Goal: Task Accomplishment & Management: Manage account settings

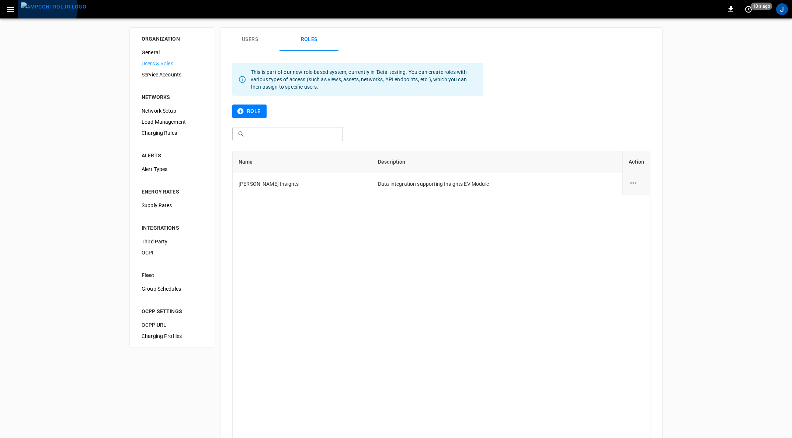
click at [44, 8] on img "menu" at bounding box center [53, 6] width 65 height 9
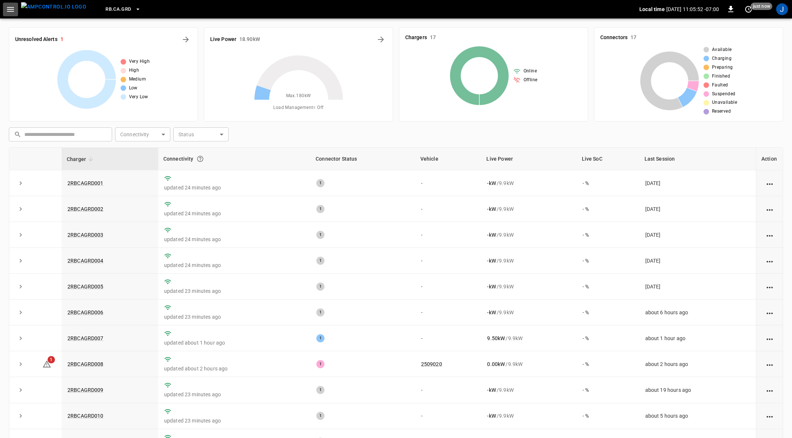
click at [11, 12] on icon "button" at bounding box center [10, 9] width 9 height 9
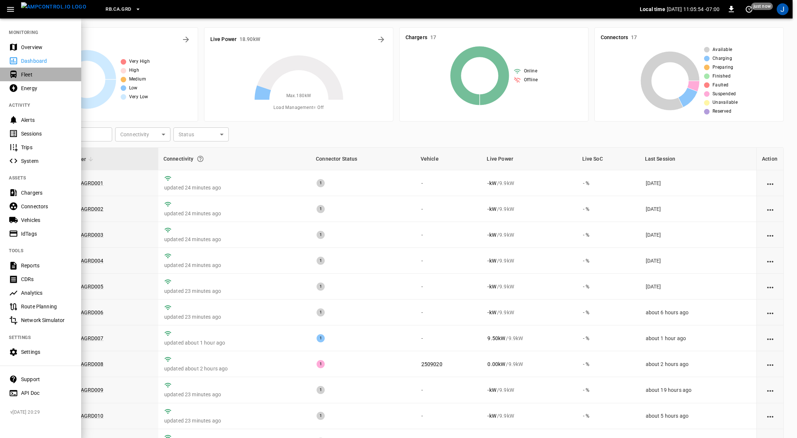
drag, startPoint x: 24, startPoint y: 71, endPoint x: 267, endPoint y: 189, distance: 269.8
click at [25, 71] on div "Fleet" at bounding box center [46, 74] width 51 height 7
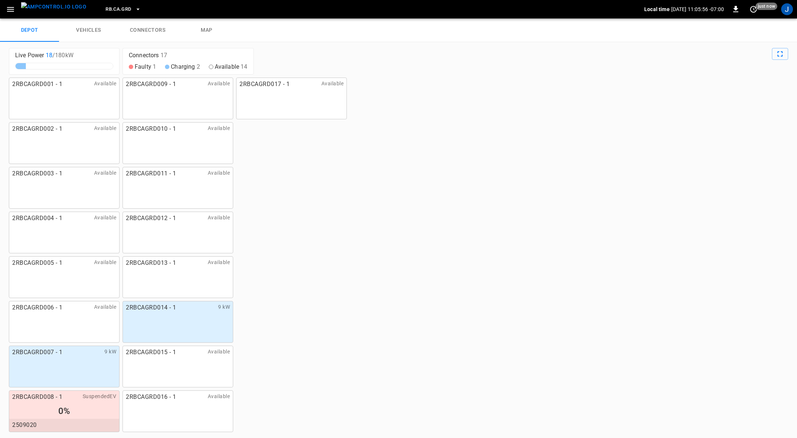
click at [159, 31] on link "connectors" at bounding box center [147, 30] width 59 height 24
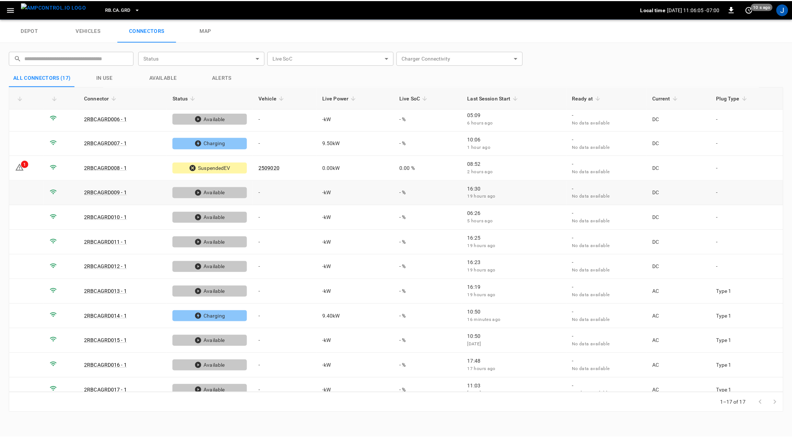
scroll to position [127, 0]
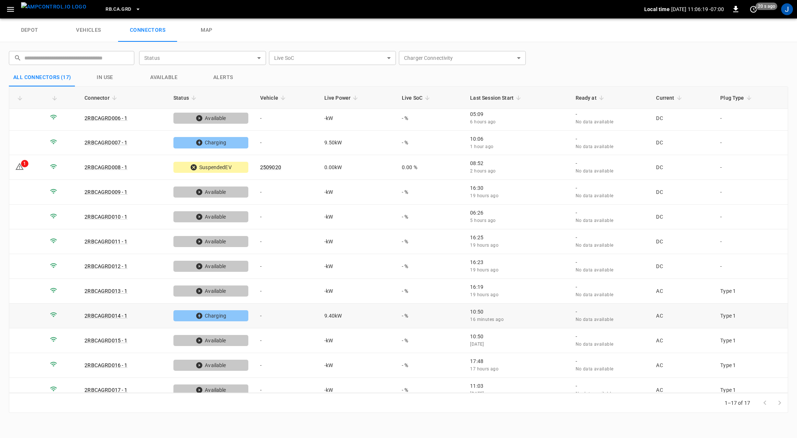
click at [260, 309] on td "-" at bounding box center [286, 315] width 64 height 25
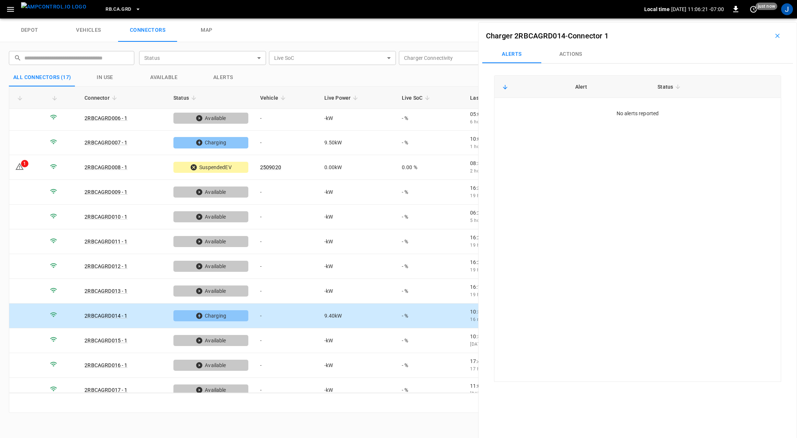
click at [577, 52] on button "Actions" at bounding box center [570, 54] width 59 height 18
click at [761, 110] on icon "Open" at bounding box center [765, 109] width 9 height 9
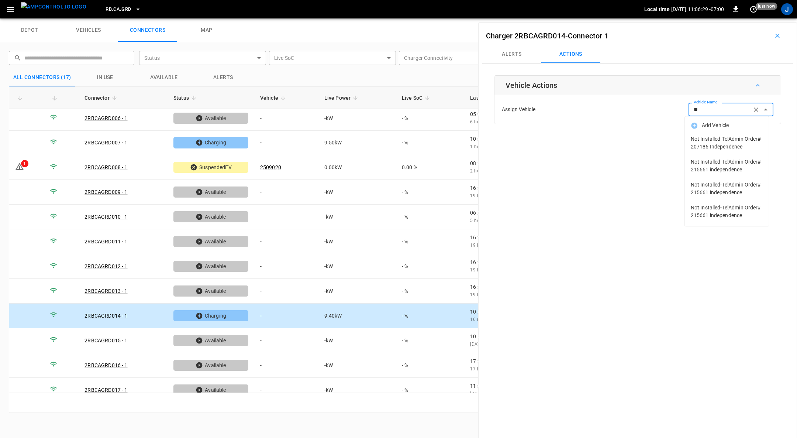
type input "*"
click at [774, 35] on icon "button" at bounding box center [777, 35] width 7 height 7
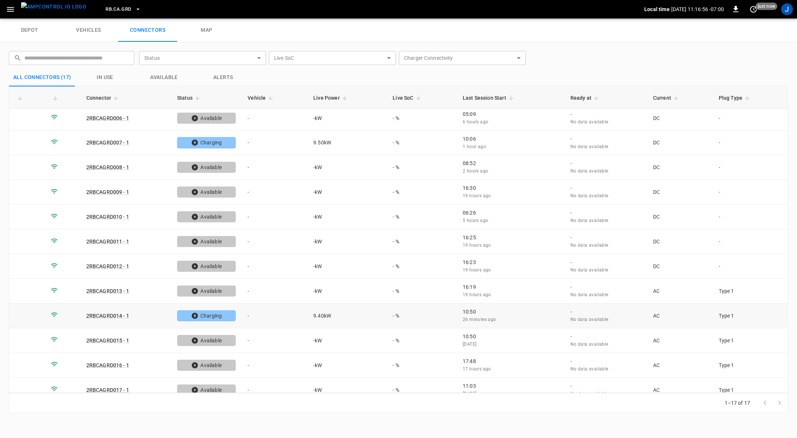
click at [249, 307] on td "-" at bounding box center [275, 315] width 66 height 25
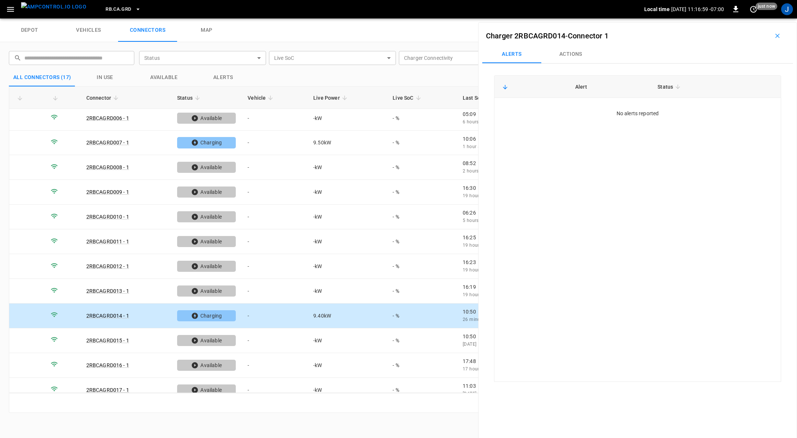
click at [580, 54] on button "Actions" at bounding box center [570, 54] width 59 height 18
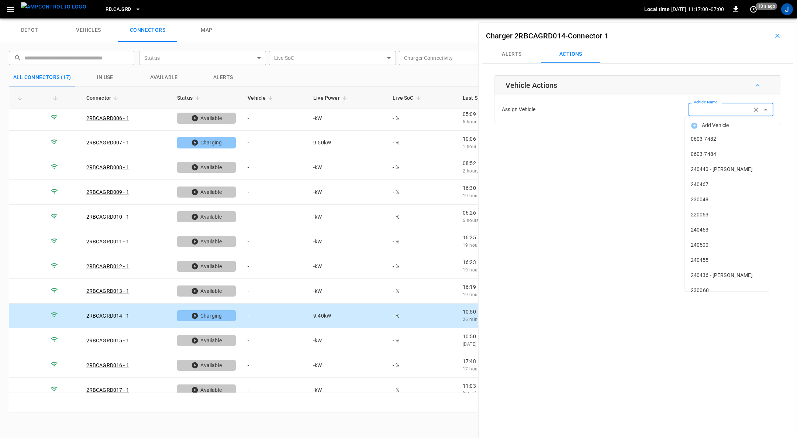
click at [719, 112] on input "Vehicle Name" at bounding box center [720, 109] width 59 height 9
type input "*******"
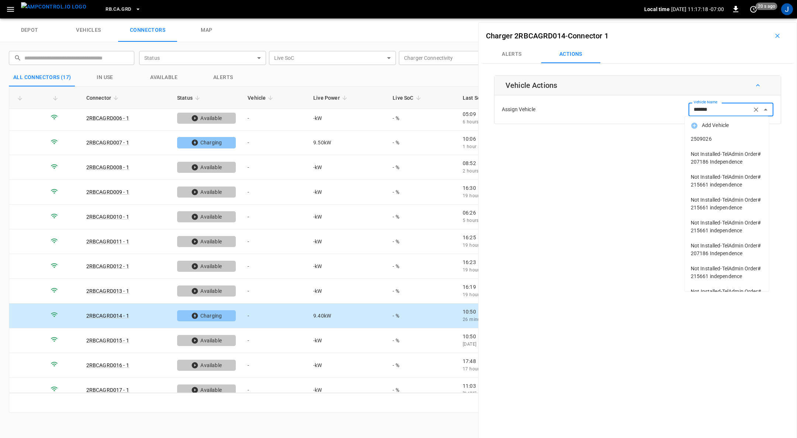
click at [704, 138] on span "2509026" at bounding box center [727, 139] width 72 height 8
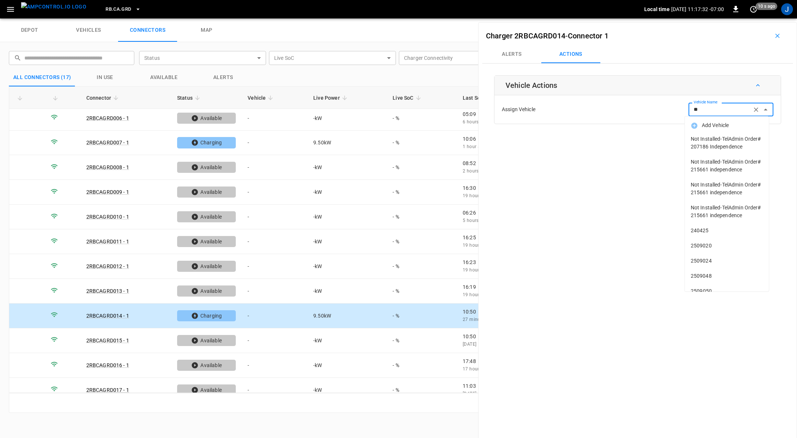
type input "*"
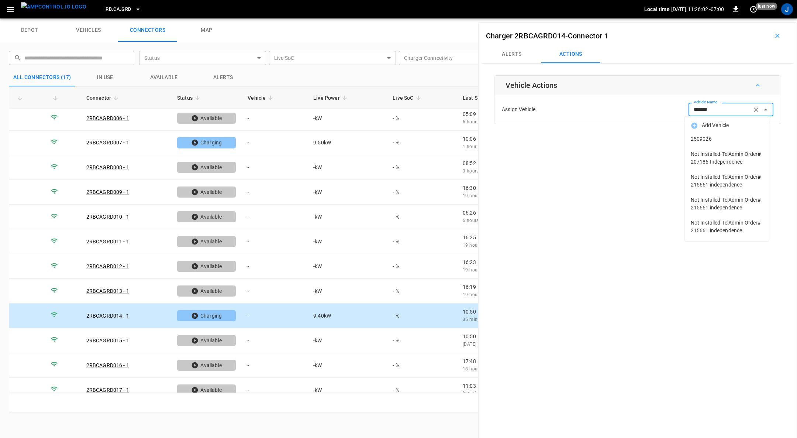
click at [702, 134] on li "2509026" at bounding box center [727, 138] width 84 height 15
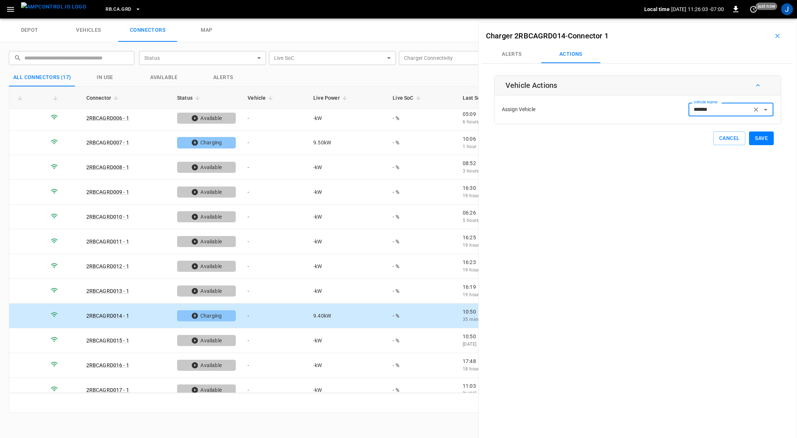
type input "*******"
click at [759, 137] on button "Save" at bounding box center [761, 138] width 25 height 14
click at [774, 38] on icon "button" at bounding box center [777, 35] width 7 height 7
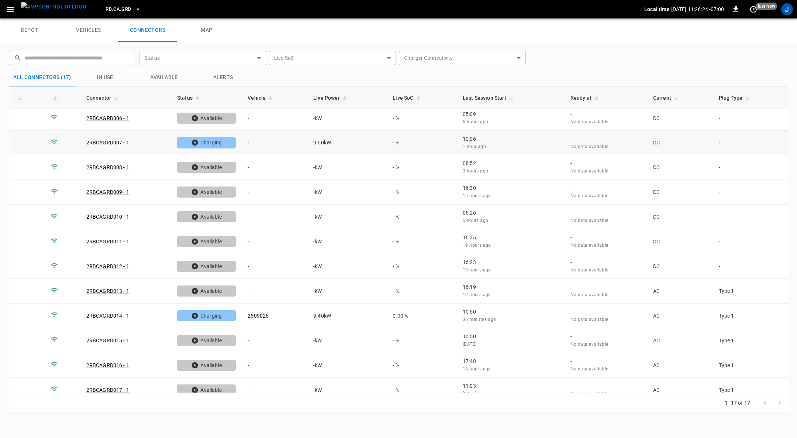
click at [110, 139] on link "2RBCAGRD007 - 1" at bounding box center [107, 142] width 43 height 6
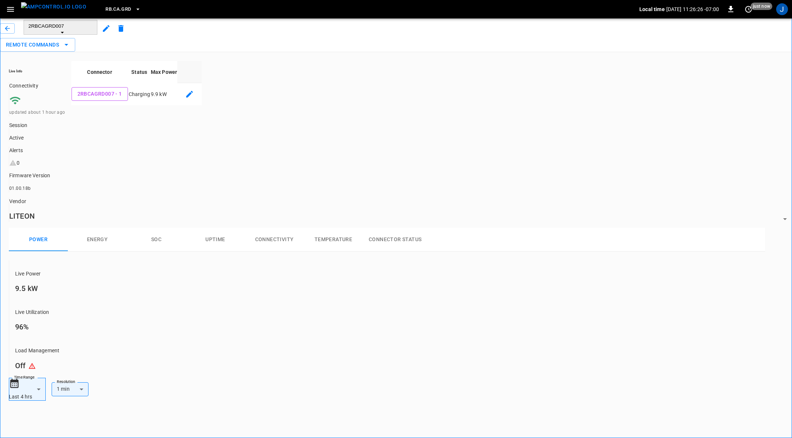
type input "**********"
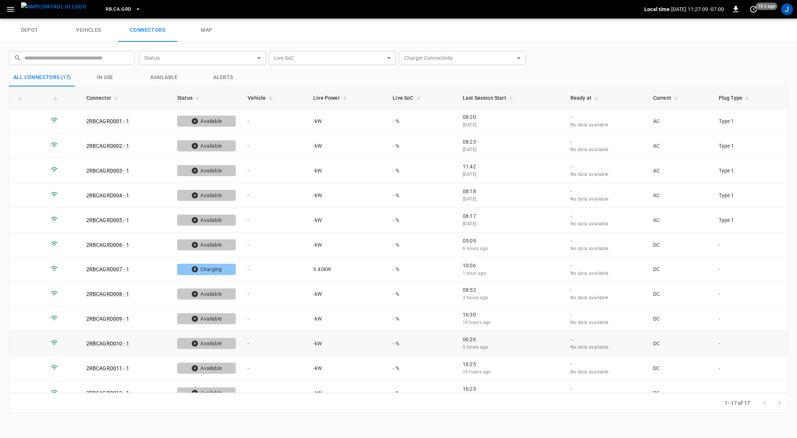
scroll to position [127, 0]
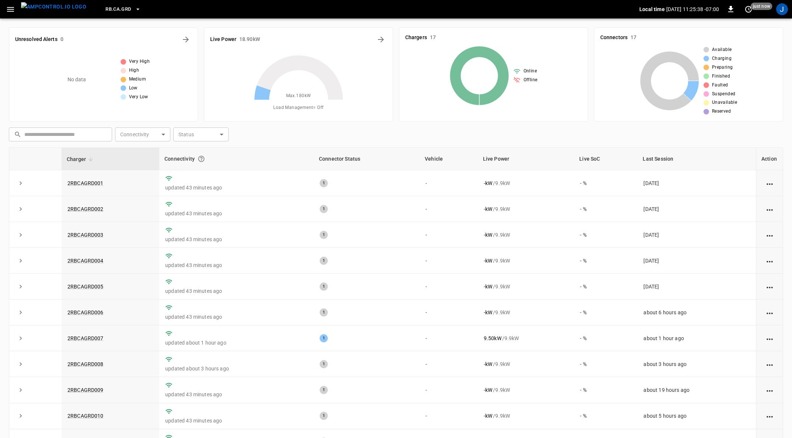
click at [12, 9] on icon "button" at bounding box center [10, 9] width 7 height 5
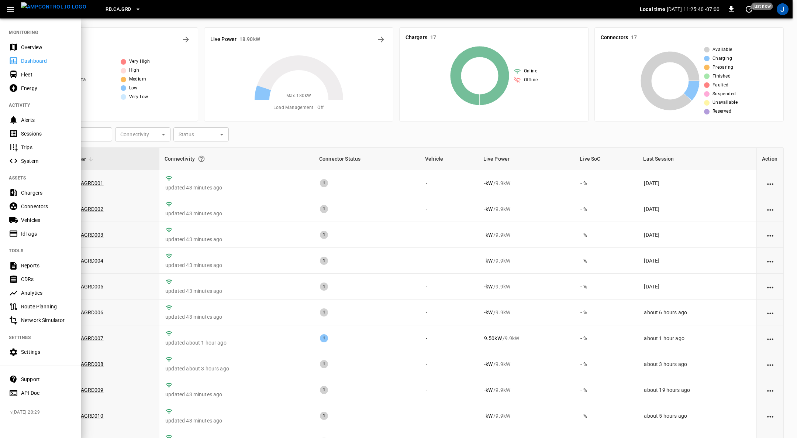
drag, startPoint x: 31, startPoint y: 217, endPoint x: 38, endPoint y: 217, distance: 6.3
click at [31, 217] on div "Vehicles" at bounding box center [46, 219] width 51 height 7
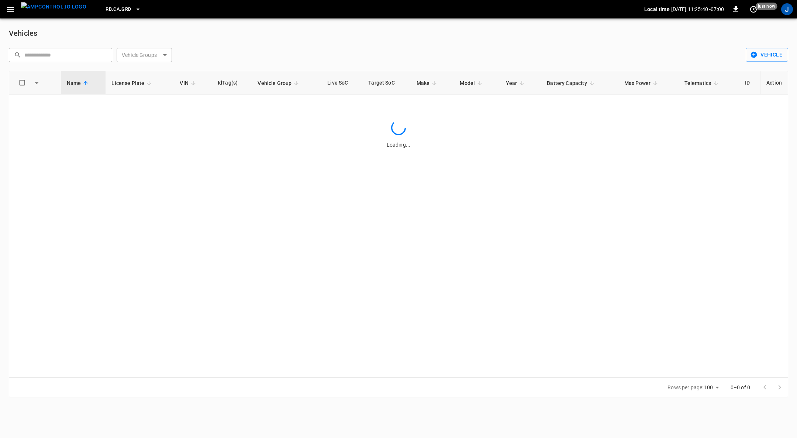
click at [59, 49] on input "text" at bounding box center [65, 55] width 83 height 14
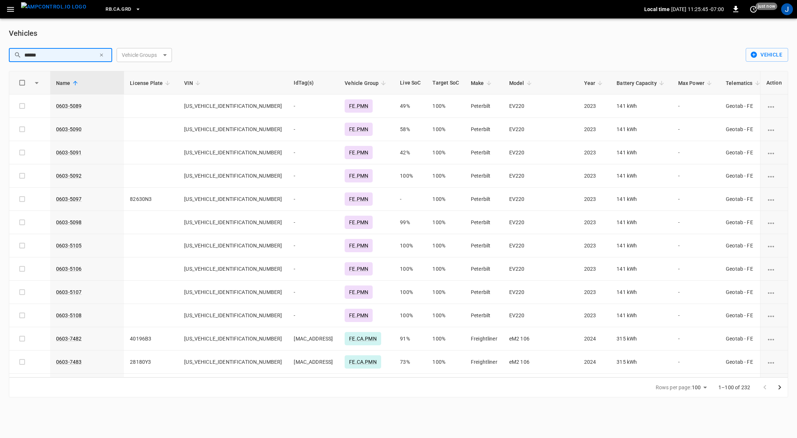
type input "*******"
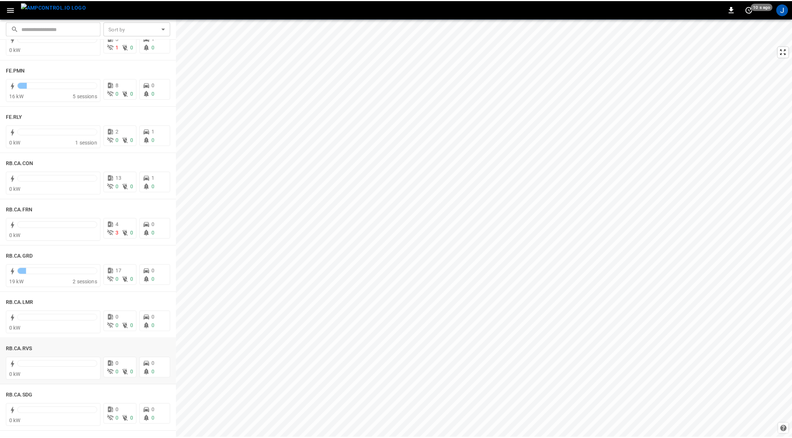
scroll to position [874, 0]
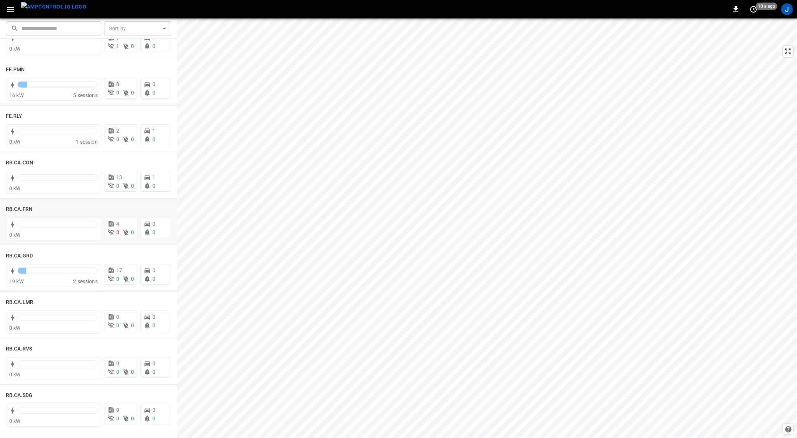
click at [15, 210] on h6 "RB.CA.FRN" at bounding box center [19, 209] width 27 height 8
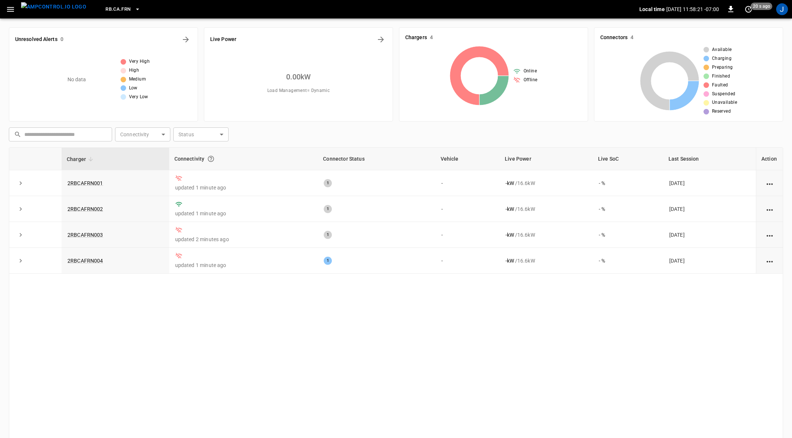
click at [96, 258] on link "2RBCAFRN004" at bounding box center [86, 261] width 36 height 6
click at [91, 259] on link "2RBCAFRN004" at bounding box center [86, 261] width 36 height 6
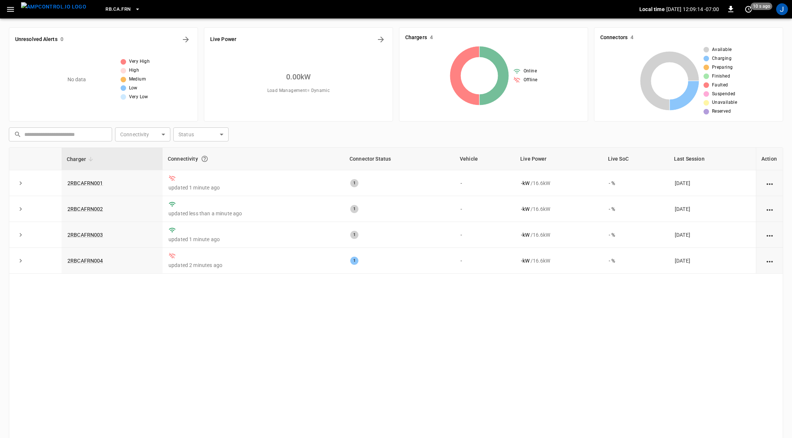
click at [355, 373] on div "Charger Connectivity Connector Status Vehicle Live Power Live SoC Last Session …" at bounding box center [396, 300] width 775 height 306
click at [136, 9] on icon "button" at bounding box center [137, 8] width 3 height 1
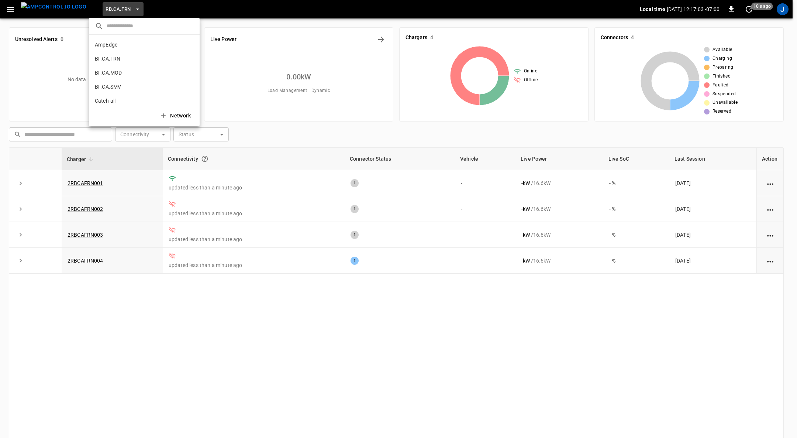
scroll to position [390, 0]
click at [117, 60] on p "RB.CA.GRD" at bounding box center [108, 60] width 27 height 7
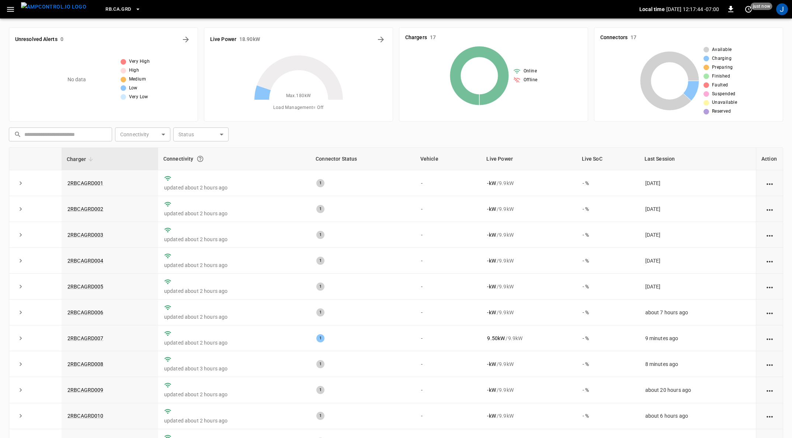
click at [9, 8] on icon "button" at bounding box center [10, 9] width 9 height 9
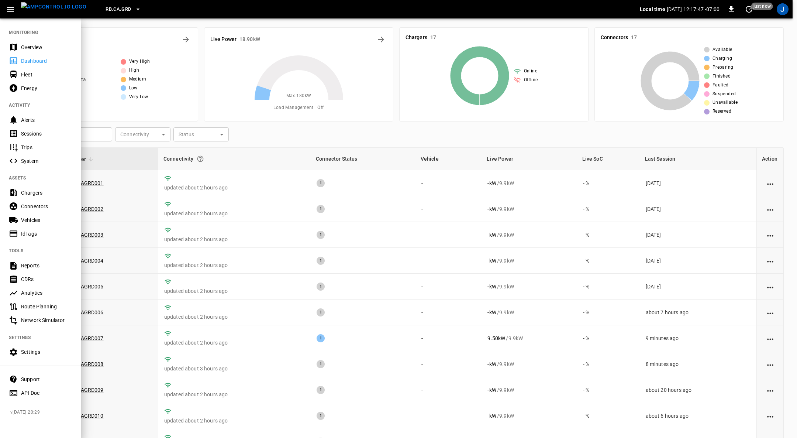
click at [28, 73] on div "Fleet" at bounding box center [46, 74] width 51 height 7
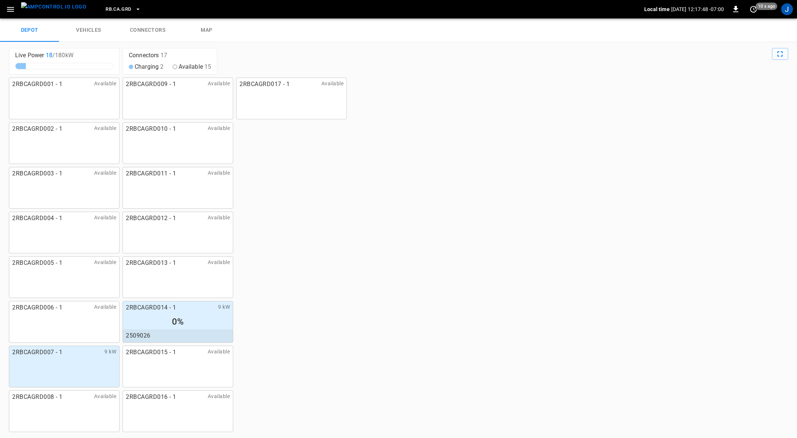
click at [147, 32] on link "connectors" at bounding box center [147, 30] width 59 height 24
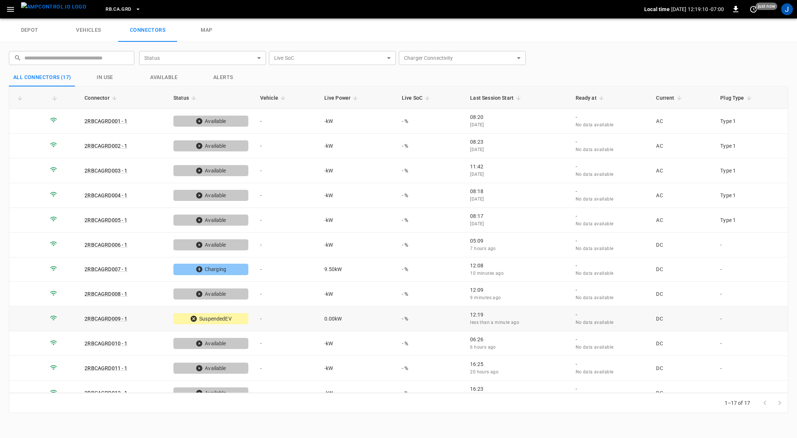
click at [260, 315] on td "-" at bounding box center [286, 318] width 64 height 25
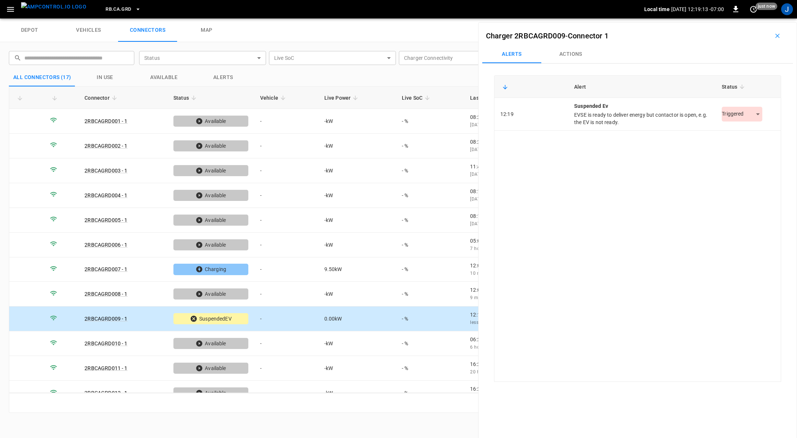
click at [574, 54] on button "Actions" at bounding box center [570, 54] width 59 height 18
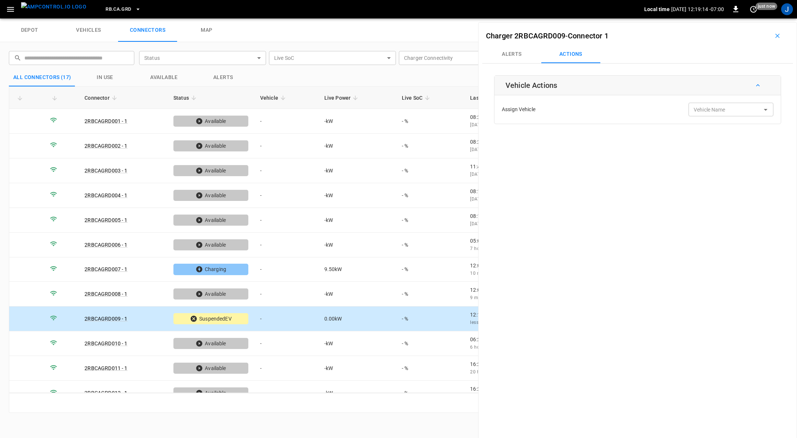
click at [737, 110] on input "Vehicle Name" at bounding box center [720, 109] width 59 height 9
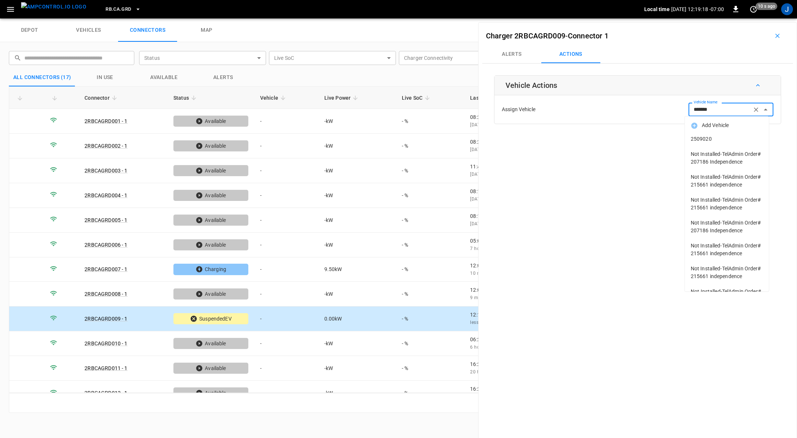
click at [702, 137] on span "2509020" at bounding box center [727, 139] width 72 height 8
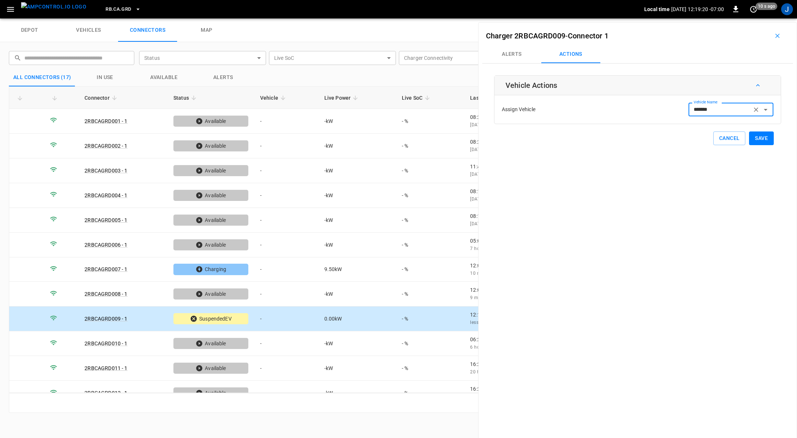
type input "*******"
click at [755, 138] on button "Save" at bounding box center [761, 138] width 25 height 14
click at [797, 152] on div "Charger 2RBCAGRD009 - Connector 1 Alerts Actions Vehicle Actions Assign Vehicle…" at bounding box center [637, 241] width 319 height 438
click at [262, 290] on td "-" at bounding box center [286, 294] width 64 height 25
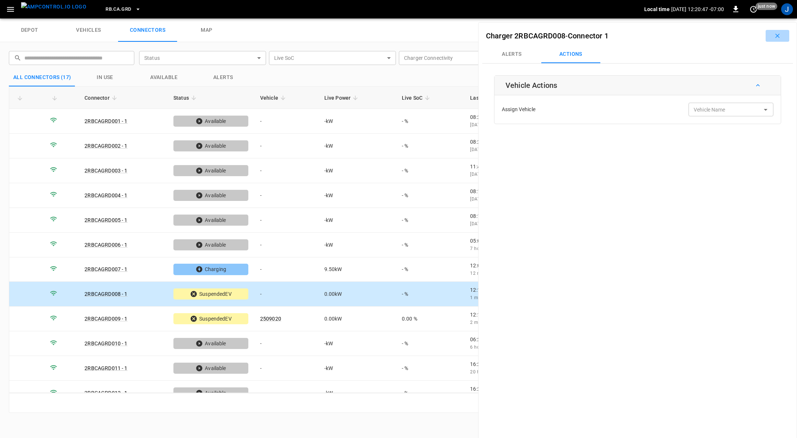
click at [774, 34] on icon "button" at bounding box center [777, 35] width 7 height 7
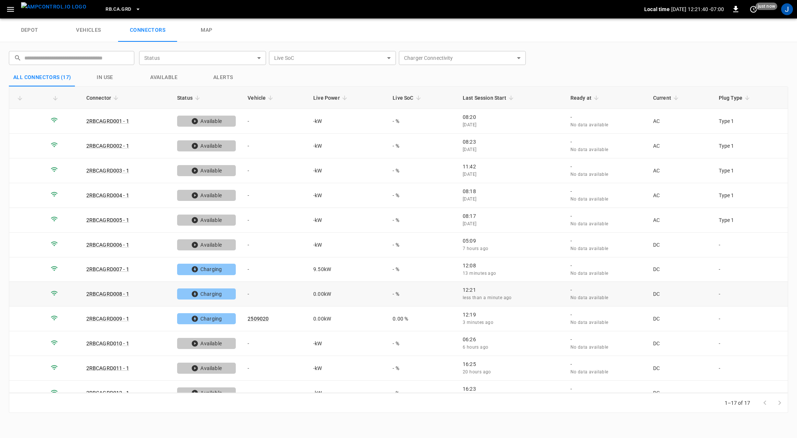
click at [249, 292] on td "-" at bounding box center [275, 294] width 66 height 25
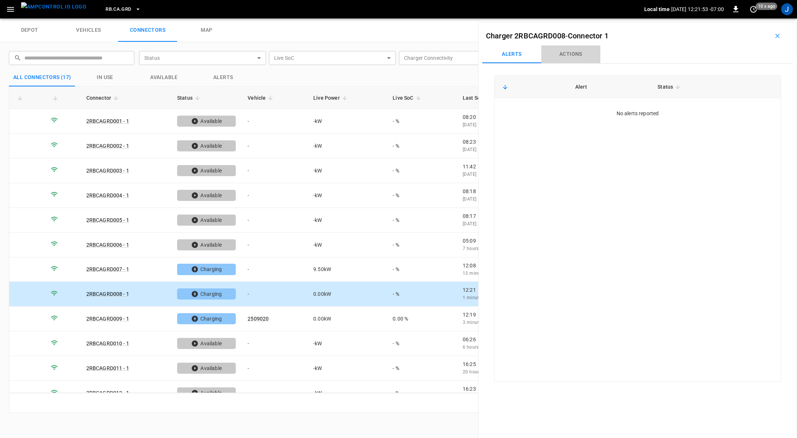
click at [572, 54] on button "Actions" at bounding box center [570, 54] width 59 height 18
click at [762, 112] on icon "Open" at bounding box center [765, 109] width 9 height 9
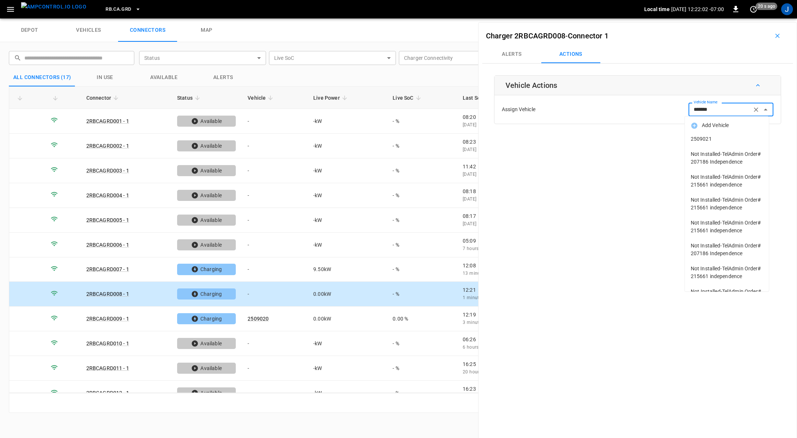
click at [704, 139] on span "2509021" at bounding box center [727, 139] width 72 height 8
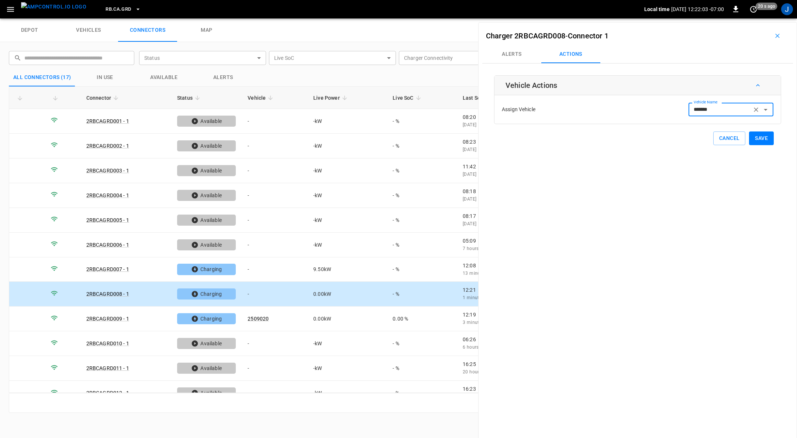
type input "*******"
click at [759, 139] on button "Save" at bounding box center [761, 138] width 25 height 14
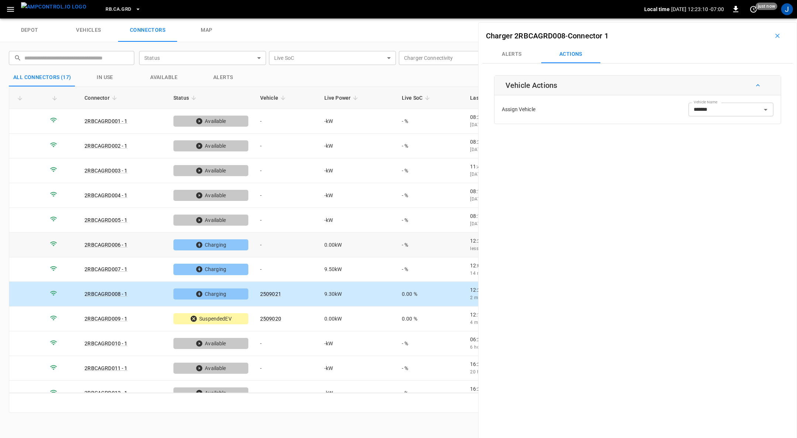
click at [263, 242] on td "-" at bounding box center [286, 244] width 64 height 25
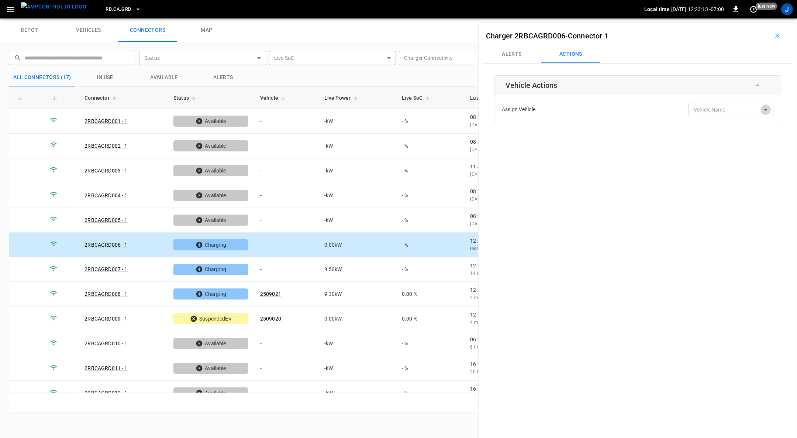
click at [761, 110] on icon "Open" at bounding box center [765, 109] width 9 height 9
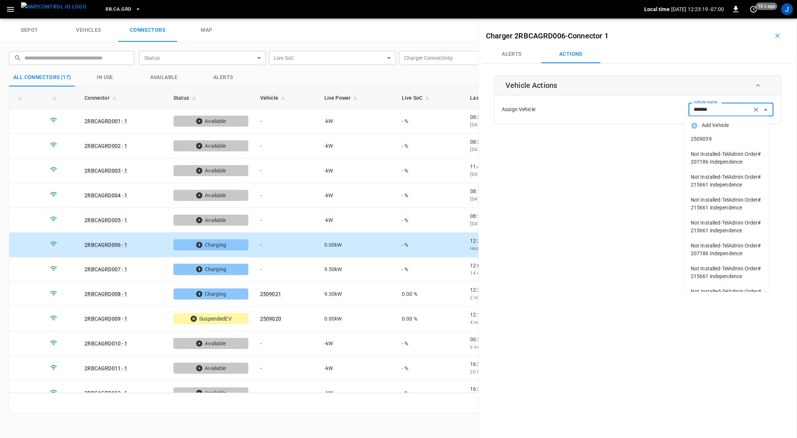
click at [705, 139] on span "2509039" at bounding box center [727, 139] width 72 height 8
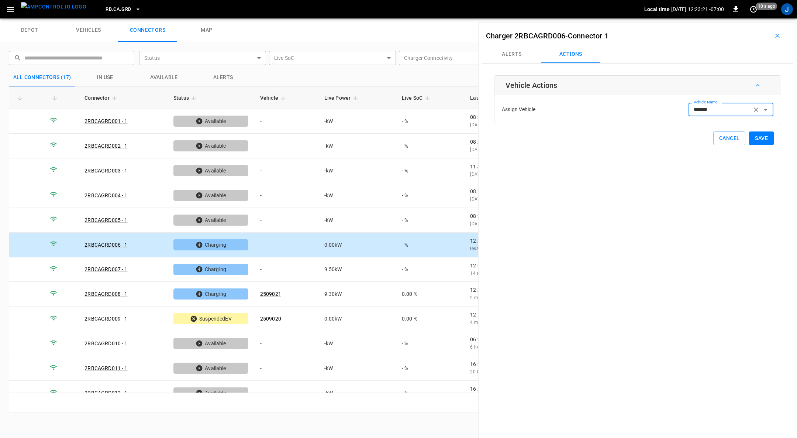
type input "*******"
click at [757, 136] on button "Save" at bounding box center [761, 138] width 25 height 14
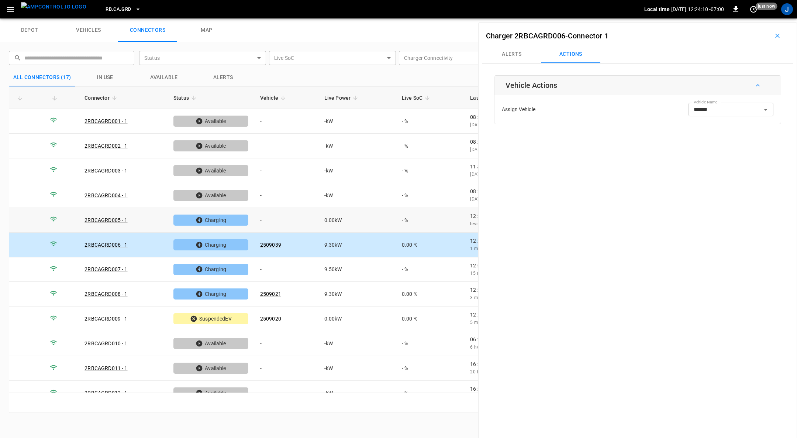
click at [260, 217] on td "-" at bounding box center [286, 220] width 64 height 25
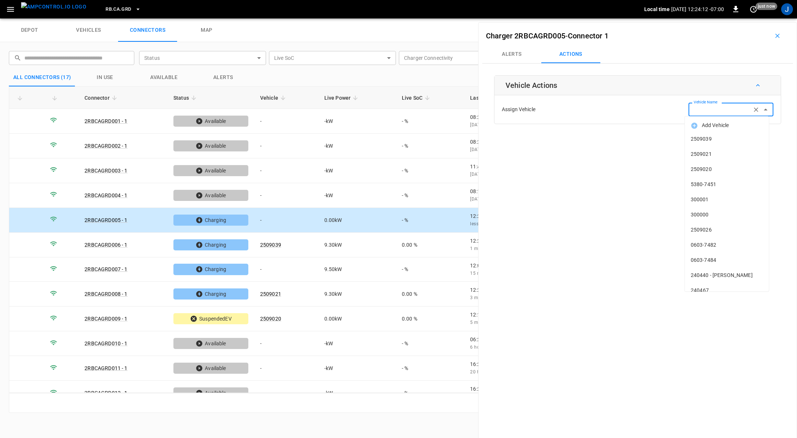
click at [714, 108] on input "Vehicle Name" at bounding box center [720, 109] width 59 height 9
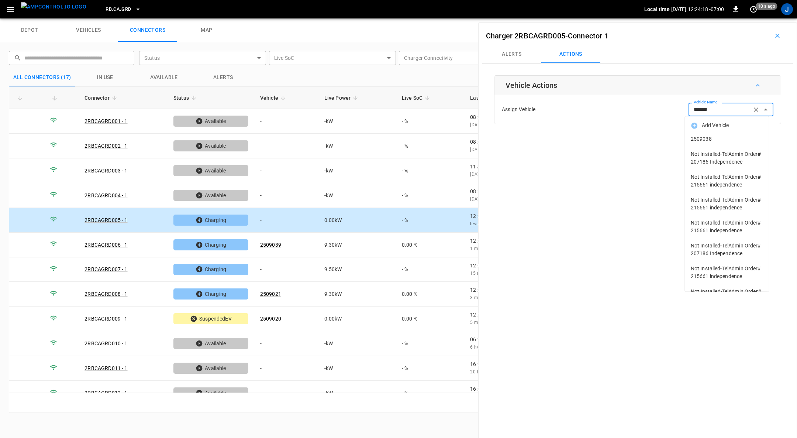
click at [705, 139] on span "2509038" at bounding box center [727, 139] width 72 height 8
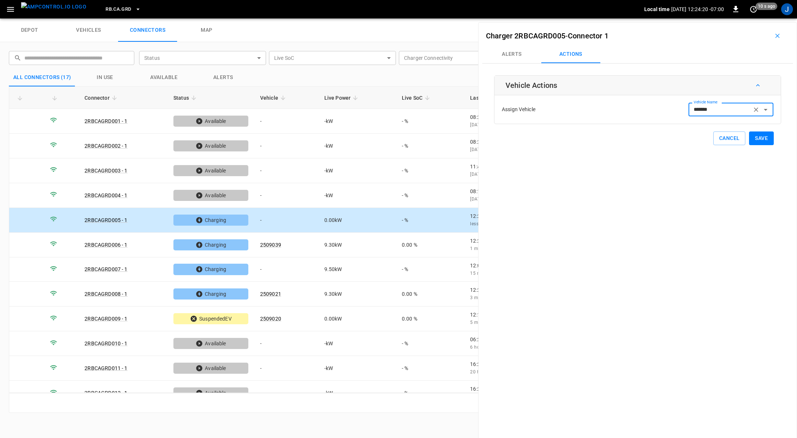
type input "*******"
click at [757, 138] on button "Save" at bounding box center [761, 138] width 25 height 14
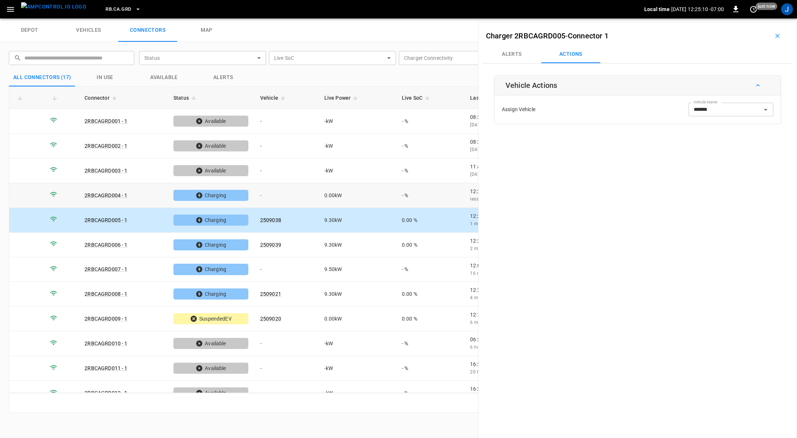
click at [262, 190] on td "-" at bounding box center [286, 195] width 64 height 25
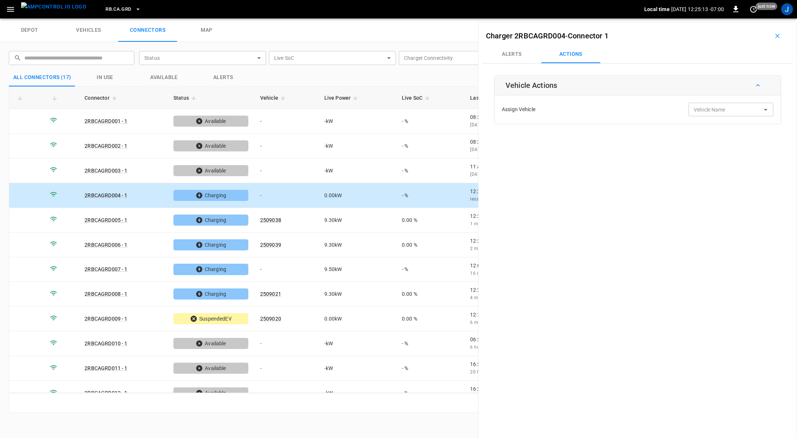
click at [721, 104] on div "Vehicle Name" at bounding box center [730, 110] width 85 height 14
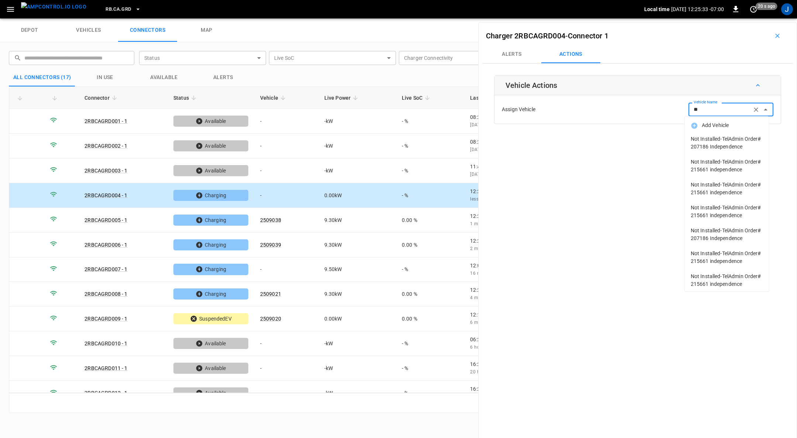
type input "*"
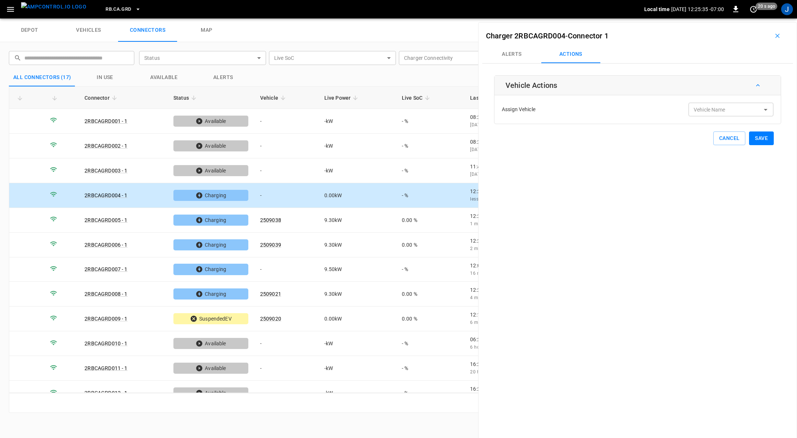
click at [569, 236] on div "Charger 2RBCAGRD004 - Connector 1 Alerts Actions Vehicle Actions Assign Vehicle…" at bounding box center [637, 241] width 319 height 438
click at [267, 171] on td "-" at bounding box center [286, 170] width 64 height 25
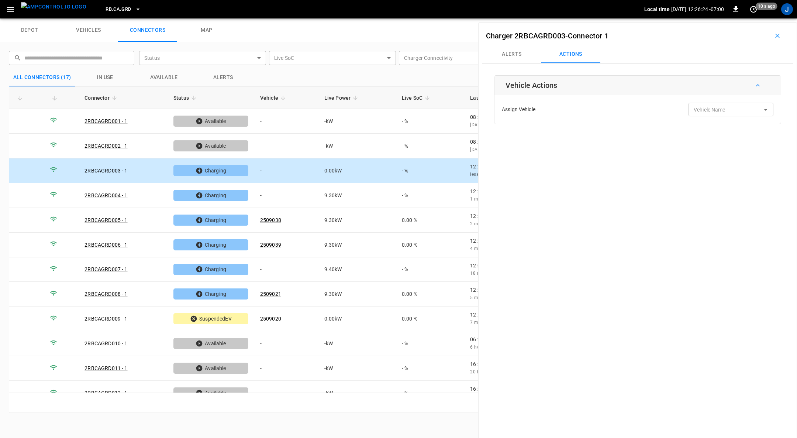
click at [727, 111] on input "Vehicle Name" at bounding box center [720, 109] width 59 height 9
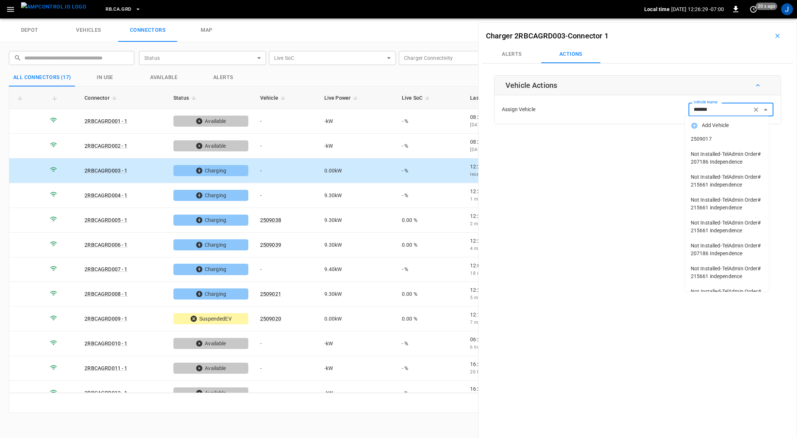
click at [707, 139] on span "2509017" at bounding box center [727, 139] width 72 height 8
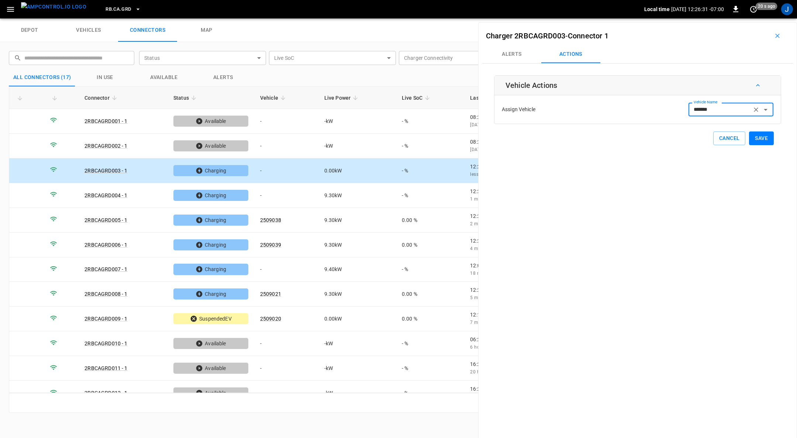
type input "*******"
click at [761, 136] on button "Save" at bounding box center [761, 138] width 25 height 14
click at [261, 195] on td "-" at bounding box center [286, 195] width 64 height 25
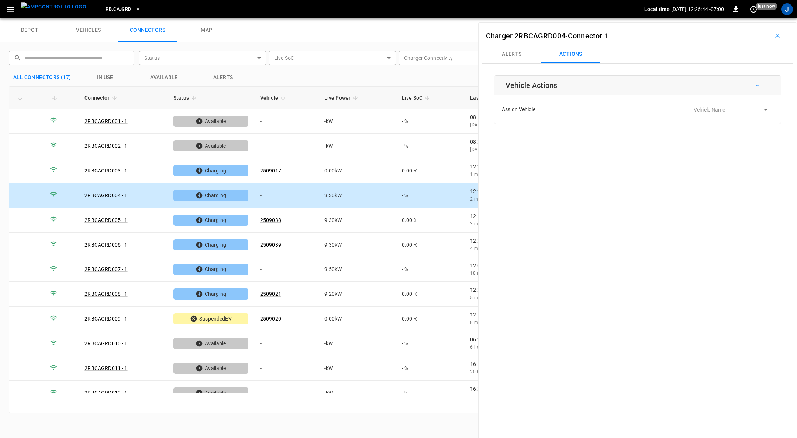
click at [728, 111] on input "Vehicle Name" at bounding box center [720, 109] width 59 height 9
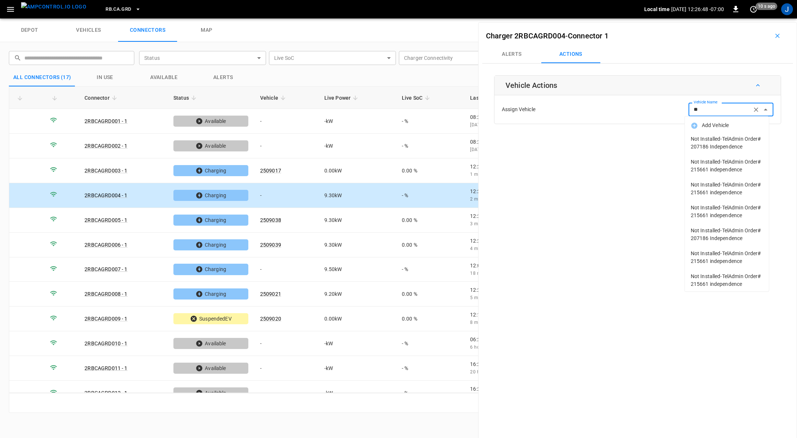
type input "*"
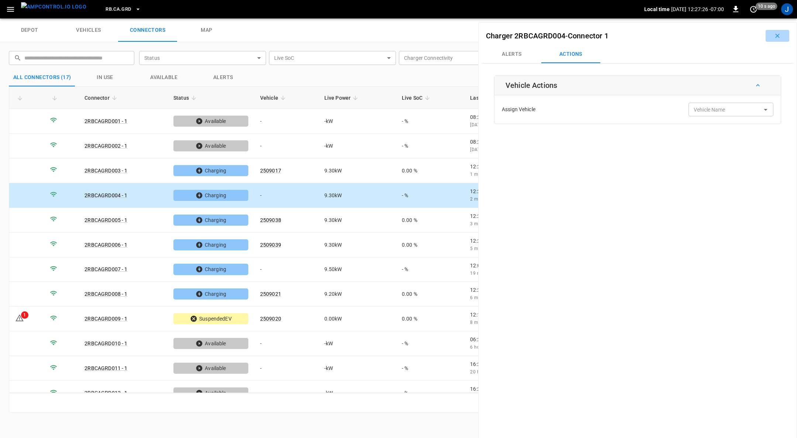
click at [774, 38] on icon "button" at bounding box center [777, 35] width 7 height 7
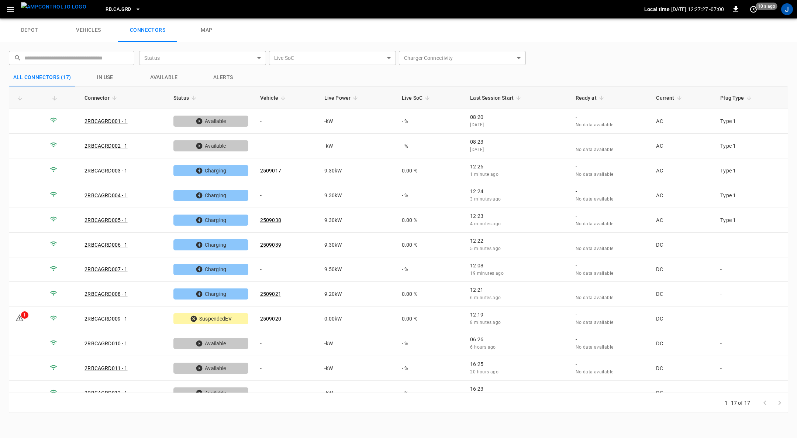
click at [771, 38] on div "depot vehicles connectors map" at bounding box center [398, 30] width 797 height 24
click at [27, 311] on div "1" at bounding box center [24, 314] width 7 height 7
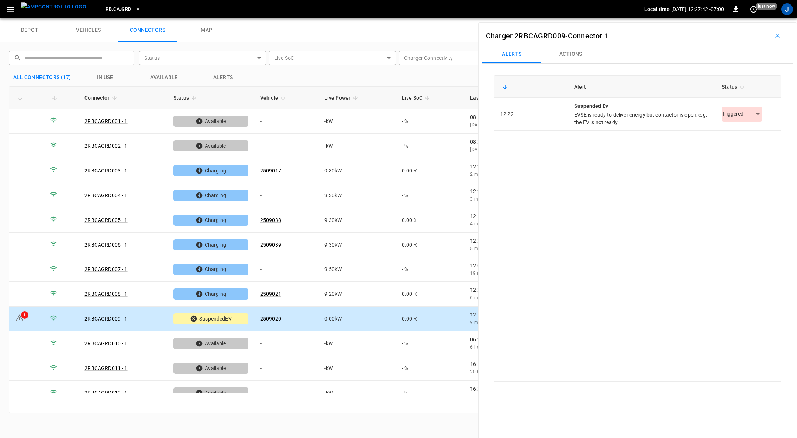
click at [752, 18] on body "RB.CA.GRD Local time 2025-08-26 12:27:42 -07:00 0 just now J depot vehicles con…" at bounding box center [398, 9] width 797 height 18
click at [727, 130] on li "Resolved" at bounding box center [738, 132] width 46 height 12
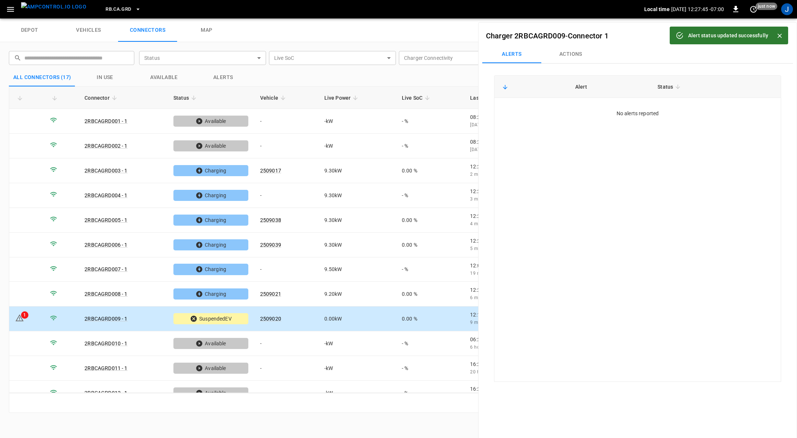
click at [779, 34] on icon "Close" at bounding box center [779, 35] width 7 height 7
click at [775, 35] on icon "button" at bounding box center [777, 35] width 7 height 7
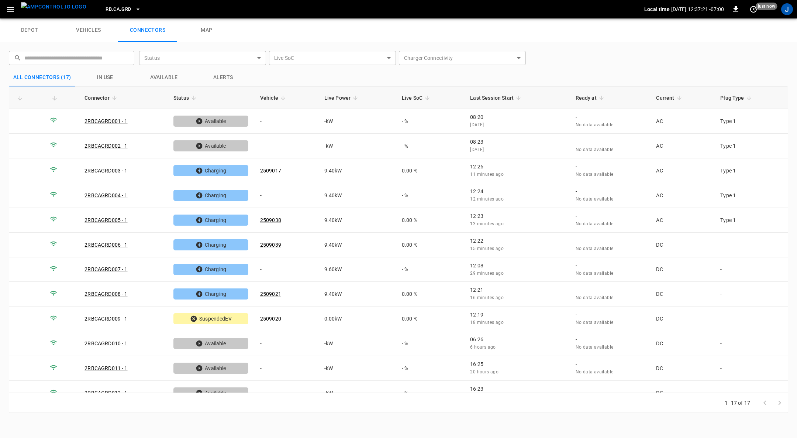
click at [44, 9] on img "menu" at bounding box center [53, 6] width 65 height 9
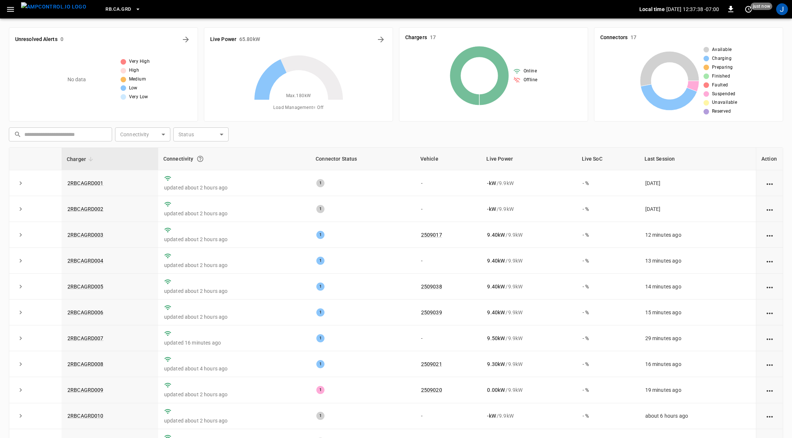
click at [76, 392] on link "2RBCAGRD009" at bounding box center [86, 390] width 36 height 6
click at [12, 10] on icon "button" at bounding box center [10, 9] width 9 height 9
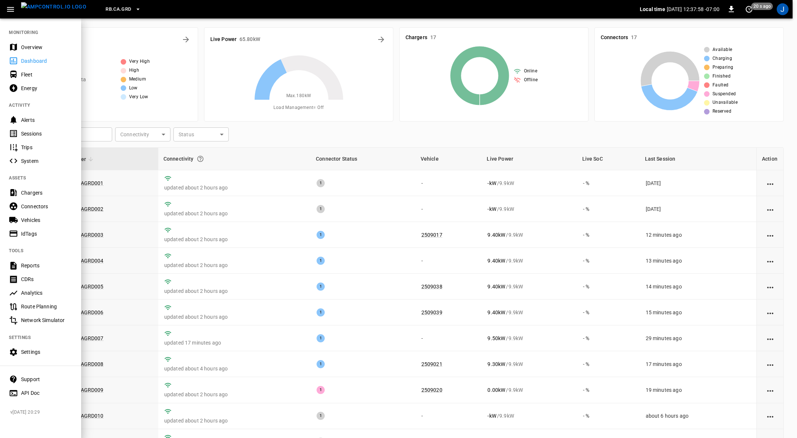
click at [38, 75] on div "Fleet" at bounding box center [46, 74] width 51 height 7
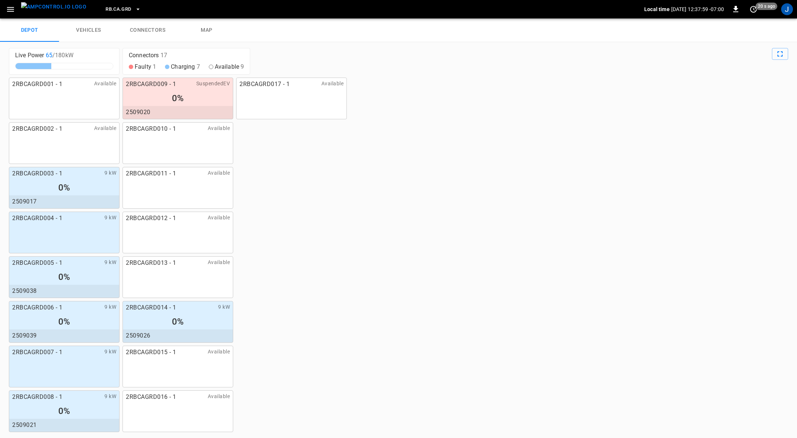
click at [135, 30] on link "connectors" at bounding box center [147, 30] width 59 height 24
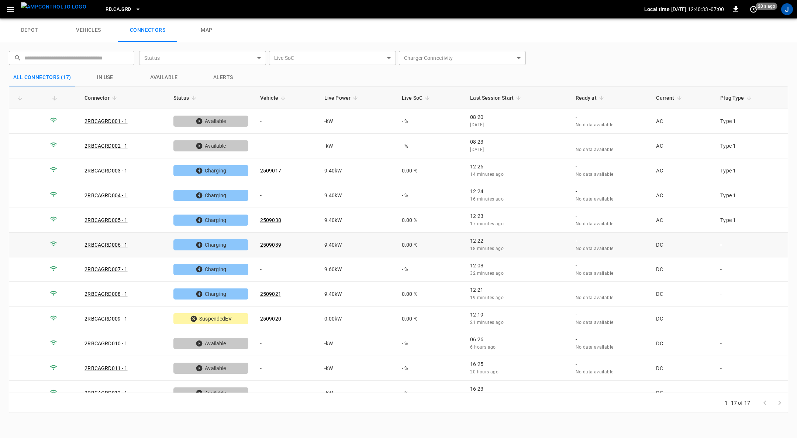
scroll to position [127, 0]
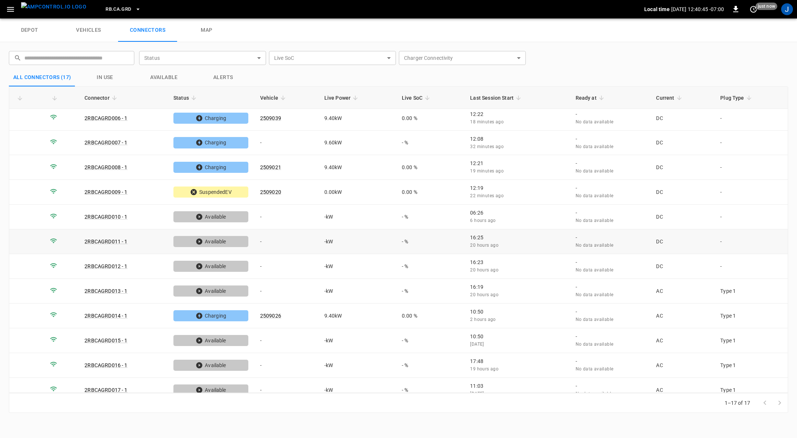
click at [0, 280] on div "​ ​ Status ​ Status Live SoC ​ Live SoC Charger Connectivity ​ Charger Connecti…" at bounding box center [398, 231] width 797 height 379
click at [263, 378] on td "-" at bounding box center [286, 389] width 64 height 25
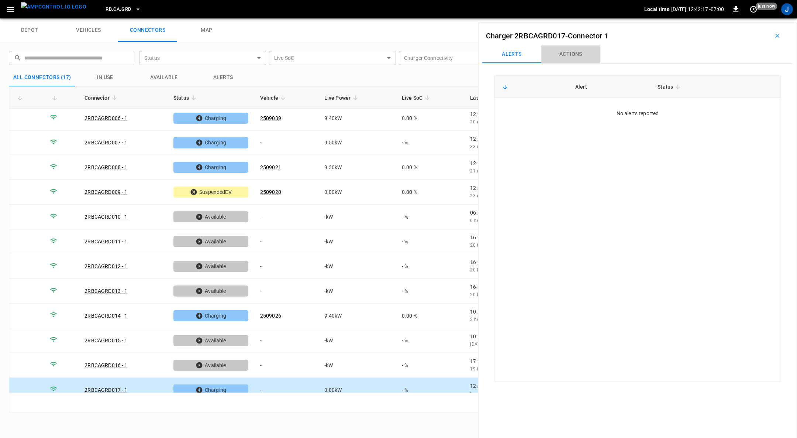
click at [570, 51] on button "Actions" at bounding box center [570, 54] width 59 height 18
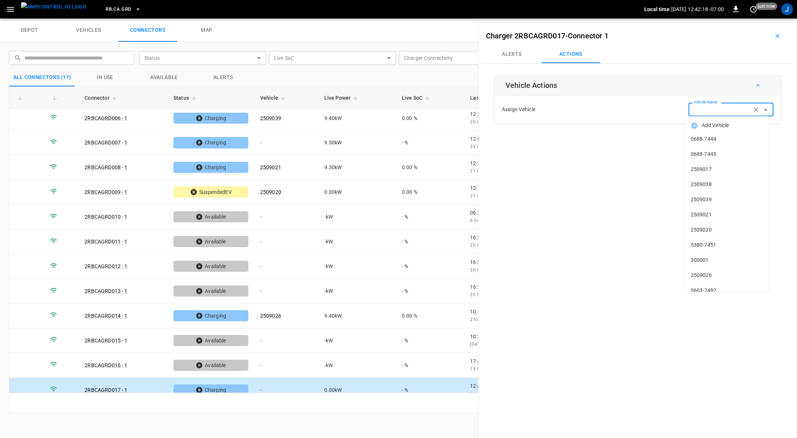
click at [727, 111] on input "Vehicle Name" at bounding box center [720, 109] width 59 height 9
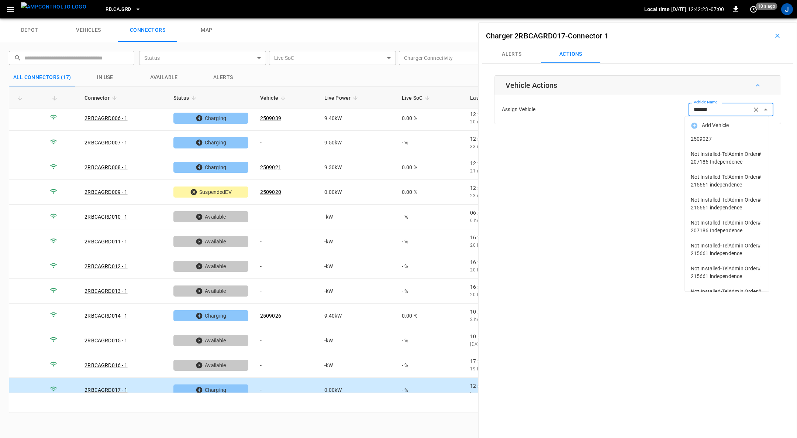
click at [704, 134] on li "2509027" at bounding box center [727, 138] width 84 height 15
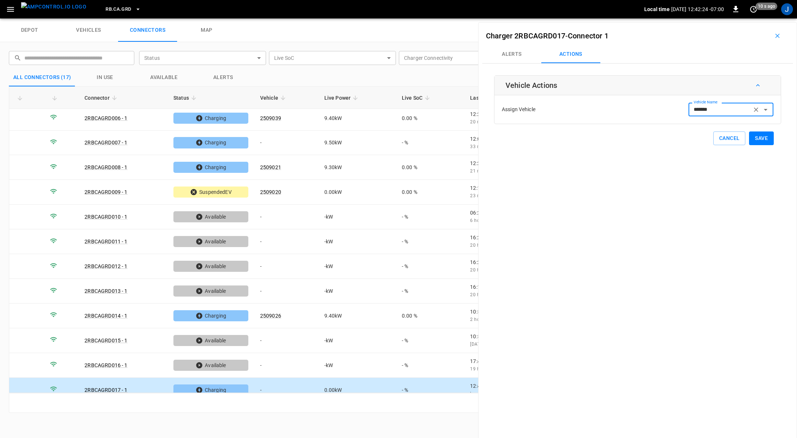
type input "*******"
click at [755, 136] on button "Save" at bounding box center [761, 138] width 25 height 14
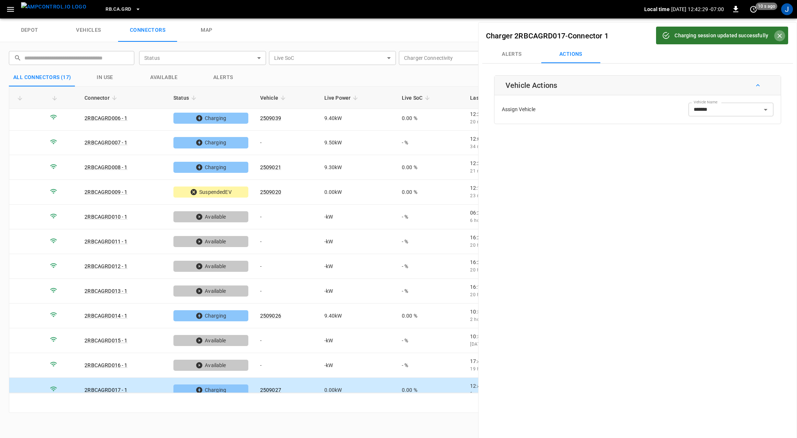
click at [779, 34] on icon "Close" at bounding box center [779, 35] width 7 height 7
click at [774, 35] on icon "button" at bounding box center [777, 35] width 7 height 7
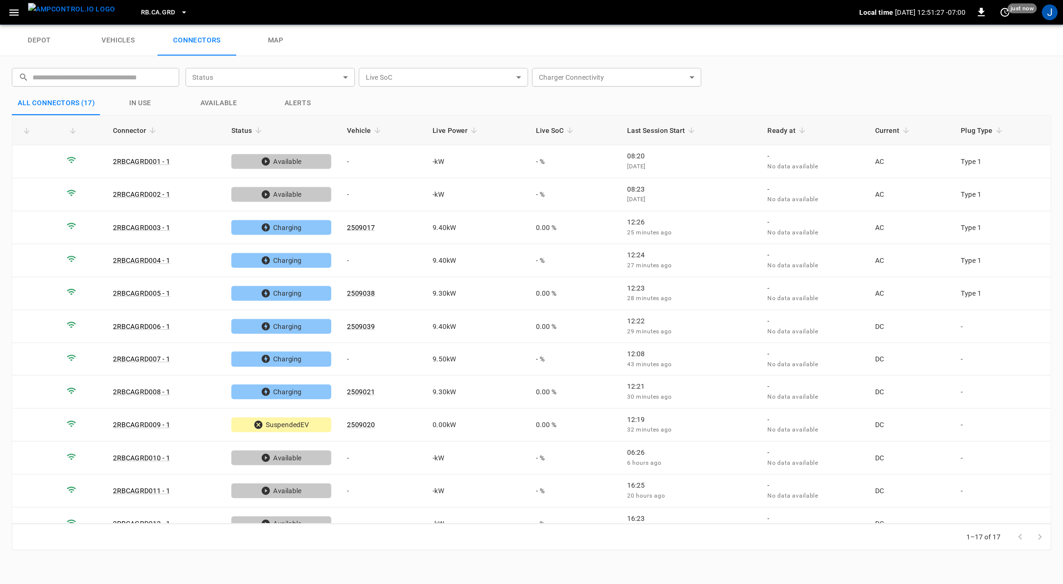
scroll to position [0, 0]
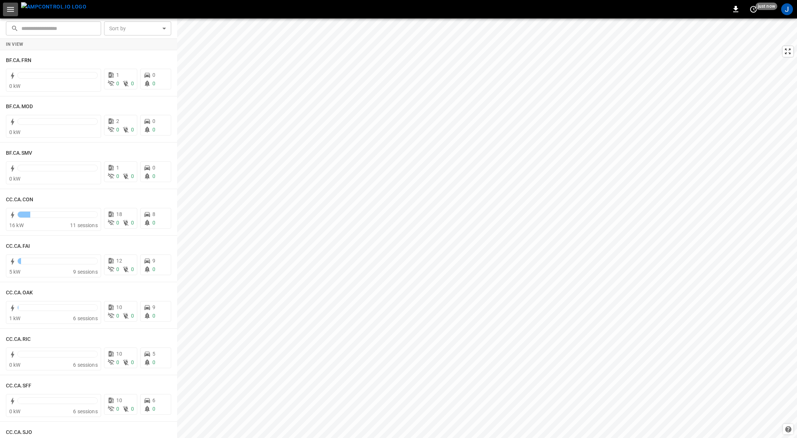
click at [11, 7] on icon "button" at bounding box center [10, 9] width 7 height 5
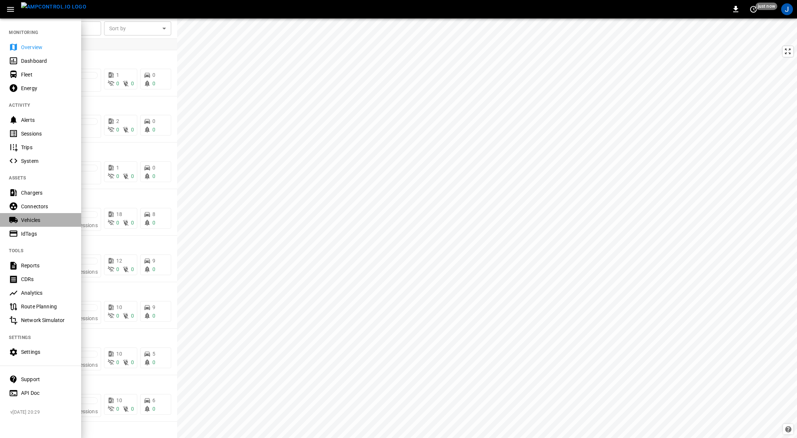
click at [31, 220] on div "Vehicles" at bounding box center [46, 219] width 51 height 7
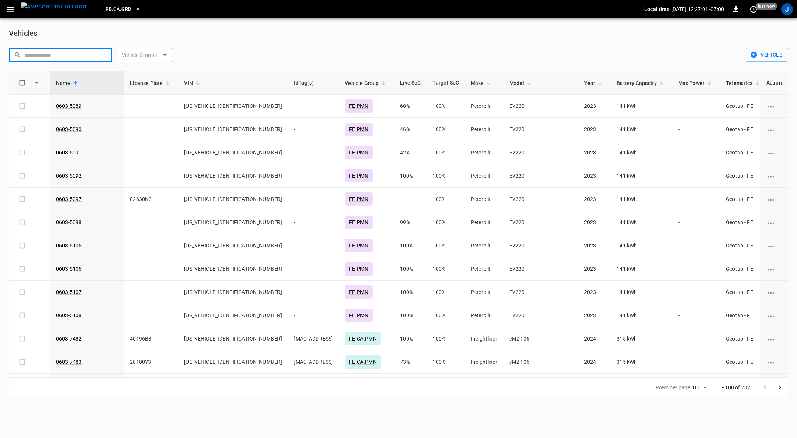
click at [81, 56] on input "text" at bounding box center [65, 55] width 83 height 14
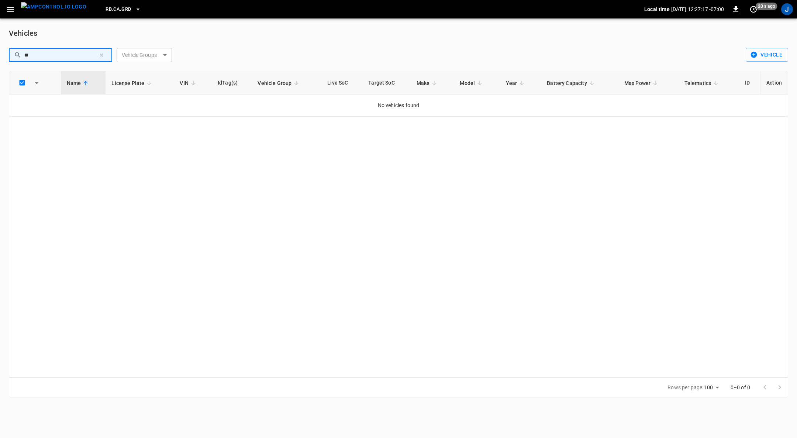
type input "*"
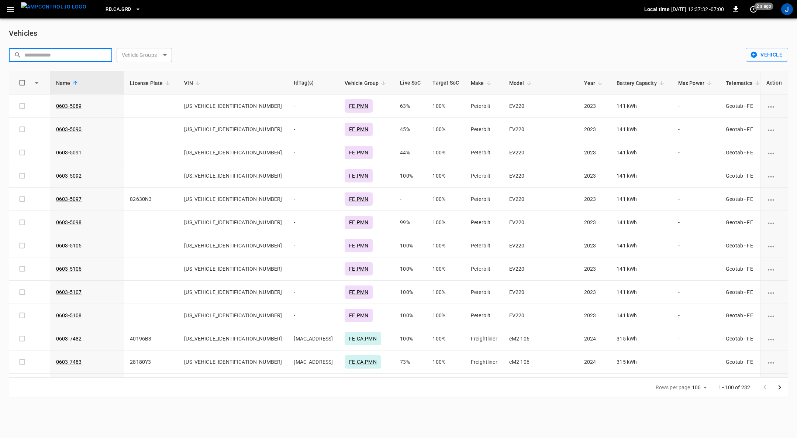
click at [56, 11] on img "menu" at bounding box center [53, 6] width 65 height 9
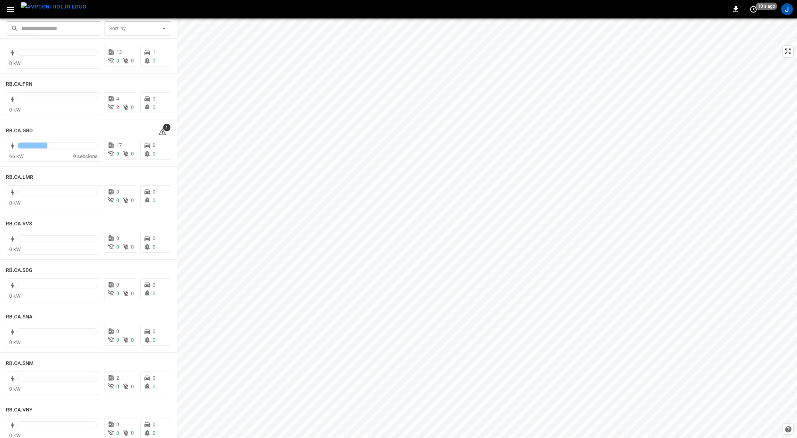
scroll to position [1001, 0]
click at [23, 125] on h6 "RB.CA.GRD" at bounding box center [19, 129] width 27 height 8
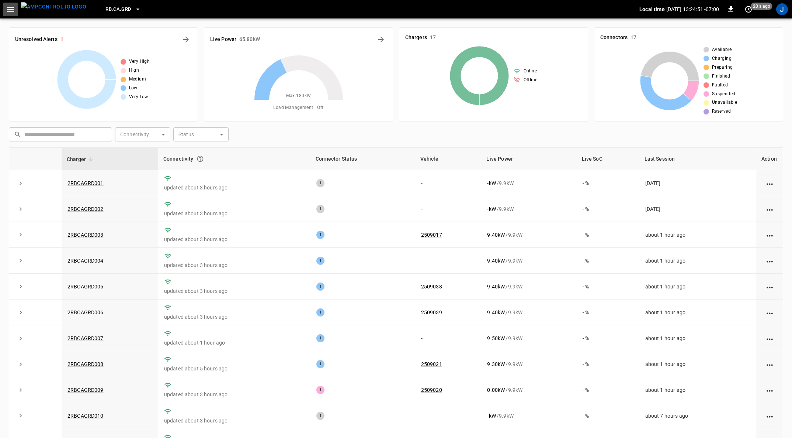
click at [9, 12] on icon "button" at bounding box center [10, 9] width 9 height 9
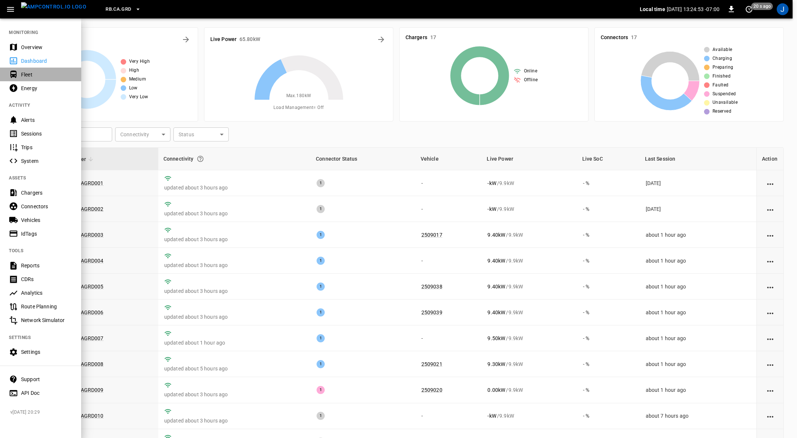
click at [28, 71] on div "Fleet" at bounding box center [46, 74] width 51 height 7
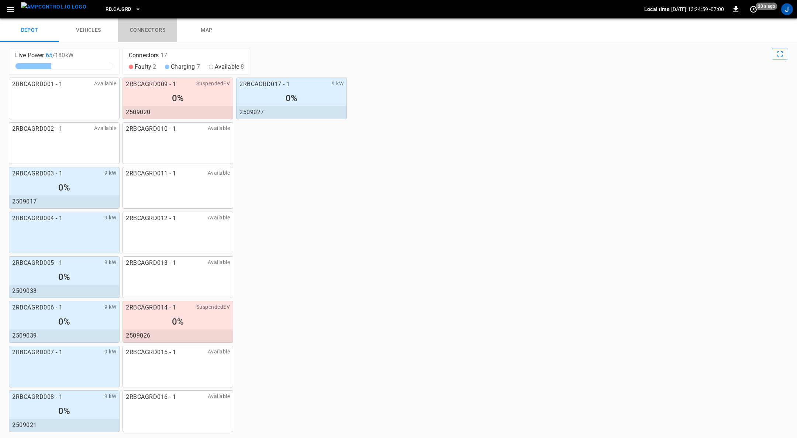
click at [153, 33] on link "connectors" at bounding box center [147, 30] width 59 height 24
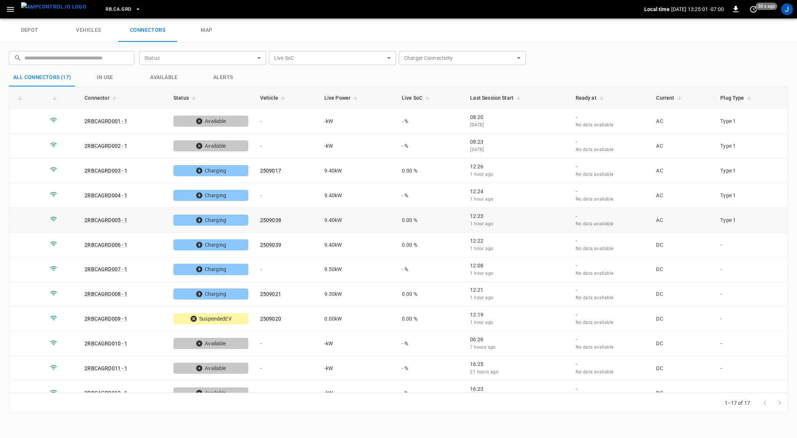
scroll to position [127, 0]
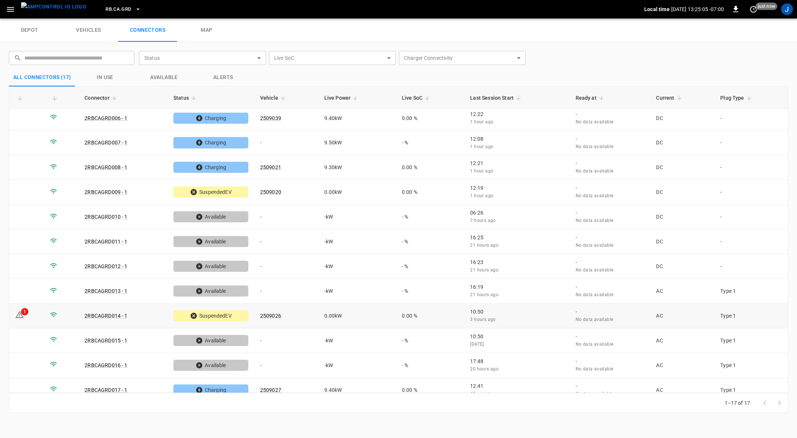
click at [20, 310] on icon at bounding box center [19, 314] width 9 height 9
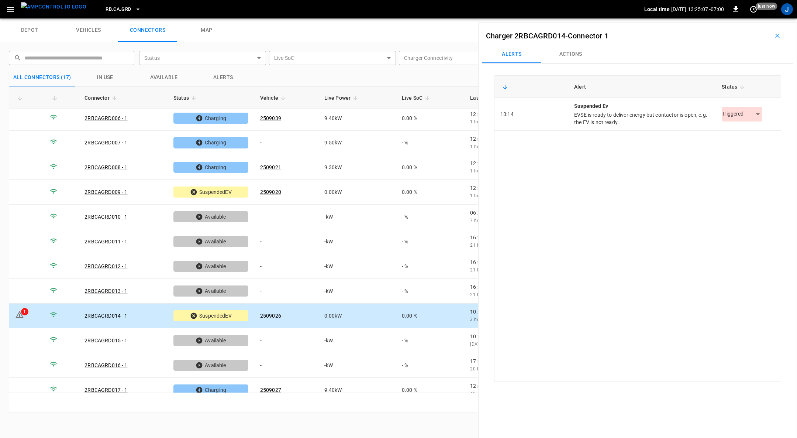
click at [756, 18] on body "RB.CA.GRD Local time [DATE] 13:25:07 -07:00 0 just now J depot vehicles connect…" at bounding box center [398, 9] width 797 height 18
click at [739, 131] on li "Resolved" at bounding box center [738, 132] width 46 height 12
click at [264, 331] on td "-" at bounding box center [286, 340] width 64 height 25
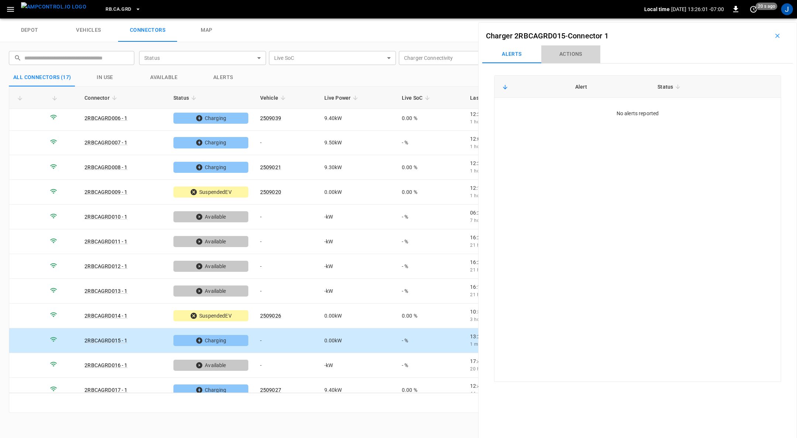
click at [578, 55] on button "Actions" at bounding box center [570, 54] width 59 height 18
click at [733, 114] on div "Vehicle Name" at bounding box center [730, 110] width 85 height 14
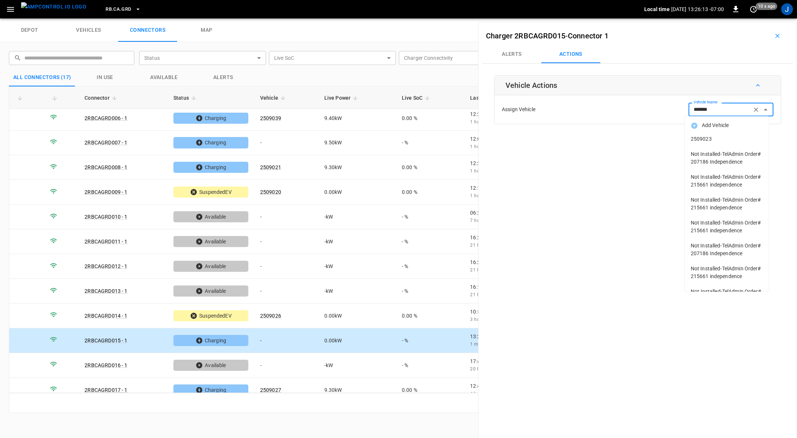
click at [700, 135] on span "2509023" at bounding box center [727, 139] width 72 height 8
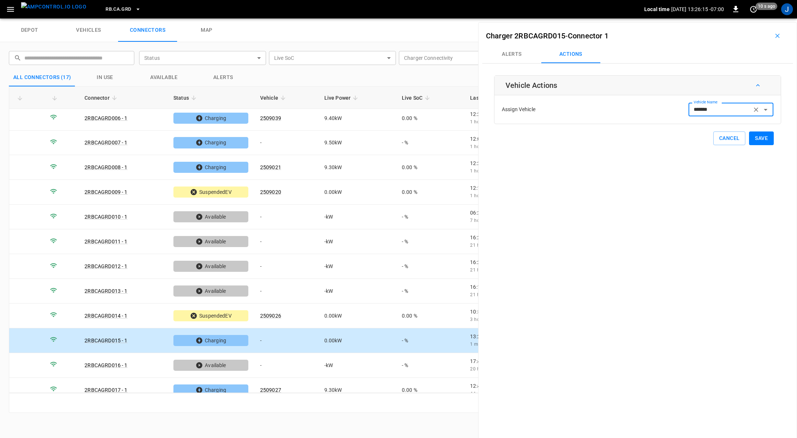
type input "*******"
click at [757, 139] on button "Save" at bounding box center [761, 138] width 25 height 14
click at [775, 37] on icon "button" at bounding box center [777, 36] width 4 height 4
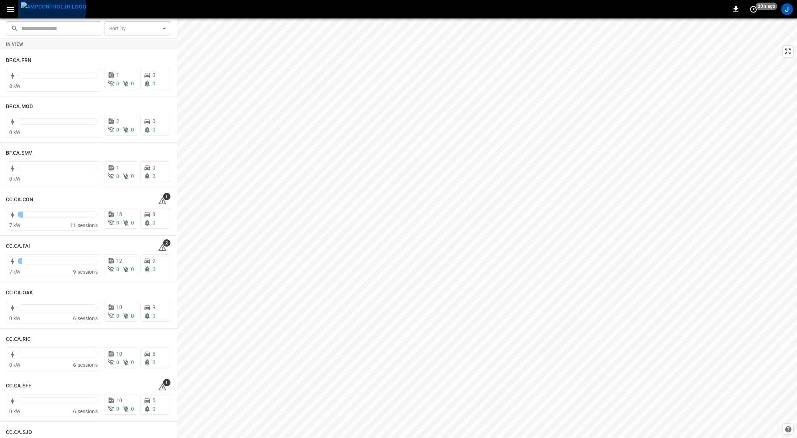
click at [51, 8] on img "menu" at bounding box center [53, 6] width 65 height 9
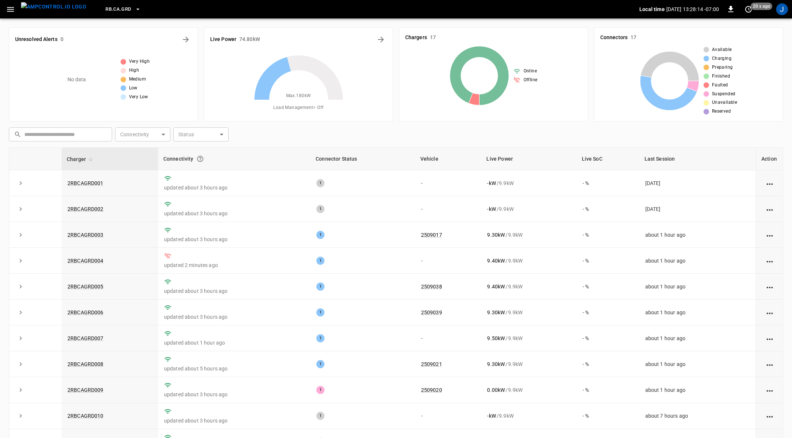
click at [184, 272] on td "updated 2 minutes ago" at bounding box center [234, 261] width 152 height 26
